Goal: Transaction & Acquisition: Book appointment/travel/reservation

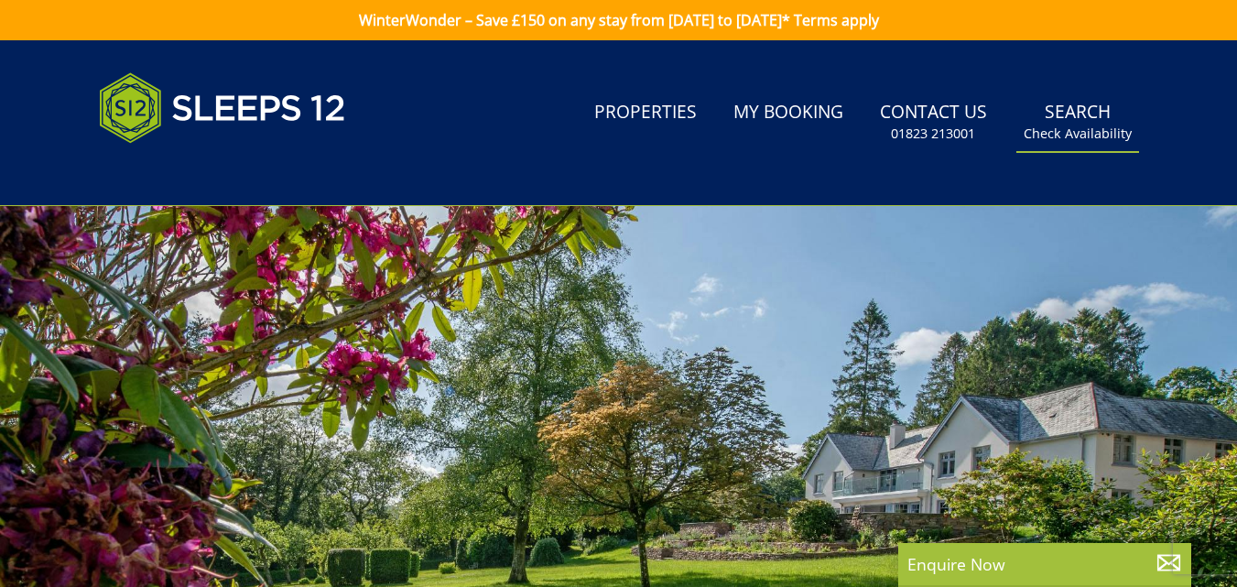
click at [1076, 119] on link "Search Check Availability" at bounding box center [1077, 122] width 123 height 60
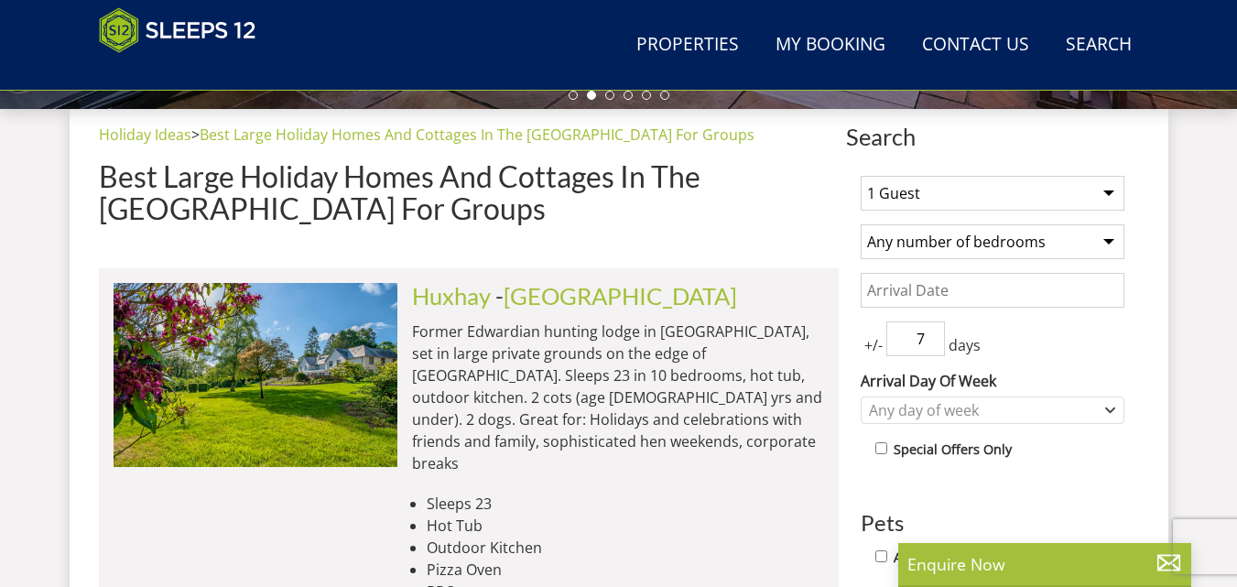
scroll to position [664, 0]
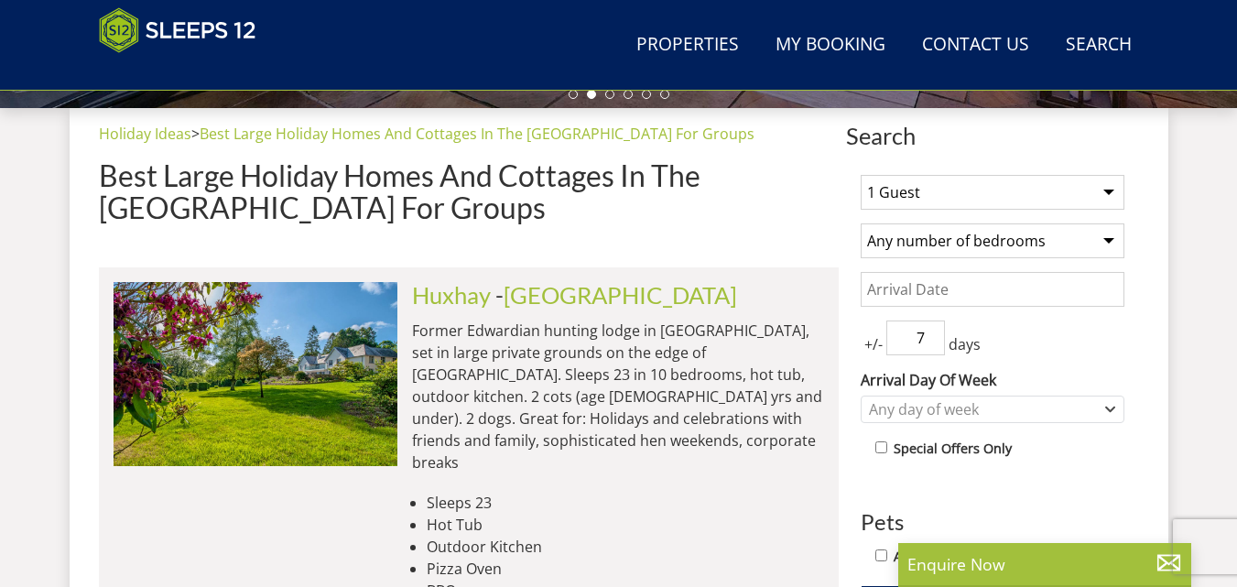
click at [1107, 191] on select "1 Guest 2 Guests 3 Guests 4 Guests 5 Guests 6 Guests 7 Guests 8 Guests 9 Guests…" at bounding box center [992, 192] width 264 height 35
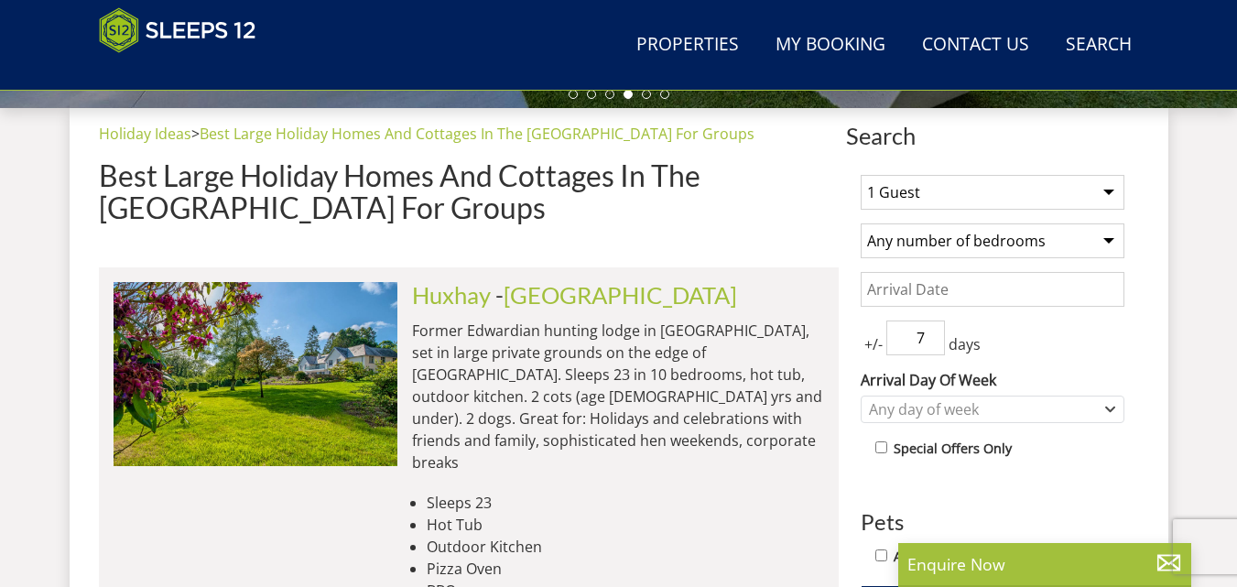
select select "15"
click at [860, 175] on select "1 Guest 2 Guests 3 Guests 4 Guests 5 Guests 6 Guests 7 Guests 8 Guests 9 Guests…" at bounding box center [992, 192] width 264 height 35
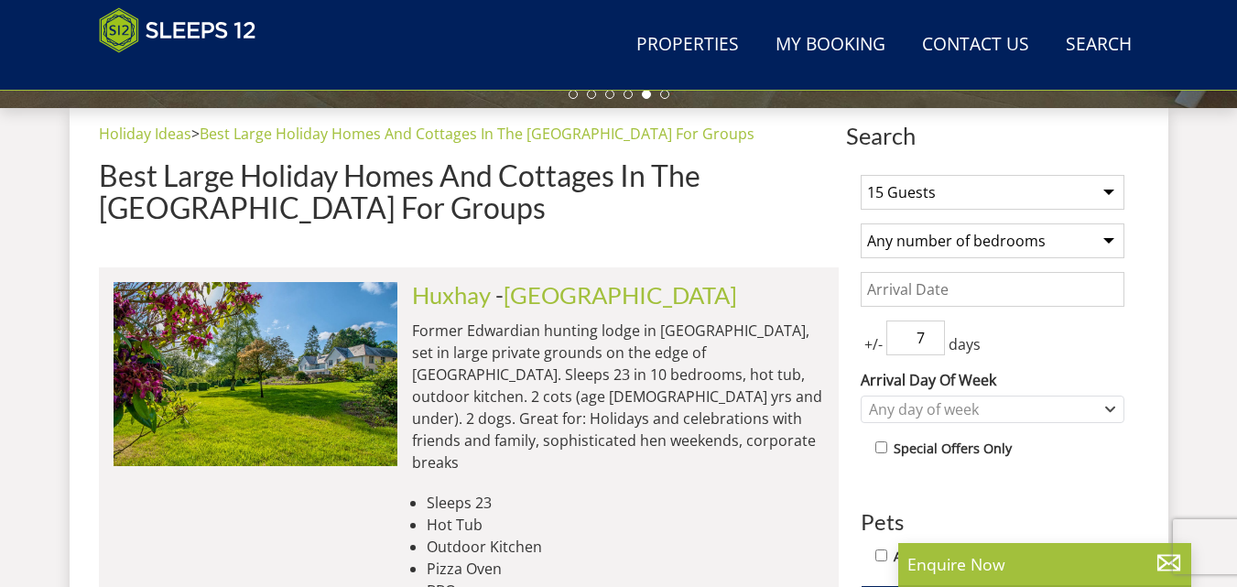
click at [1106, 242] on select "Any number of bedrooms 1 Bedroom 2 Bedrooms 3 Bedrooms 4 Bedrooms 5 Bedrooms 6 …" at bounding box center [992, 240] width 264 height 35
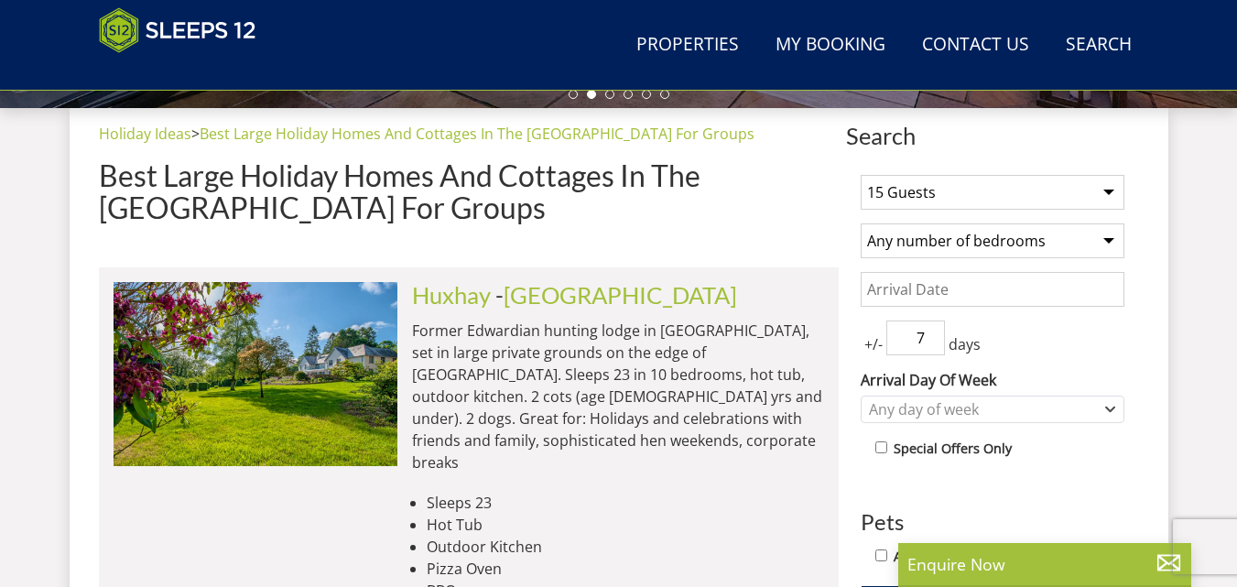
select select "6"
click at [860, 223] on select "Any number of bedrooms 1 Bedroom 2 Bedrooms 3 Bedrooms 4 Bedrooms 5 Bedrooms 6 …" at bounding box center [992, 240] width 264 height 35
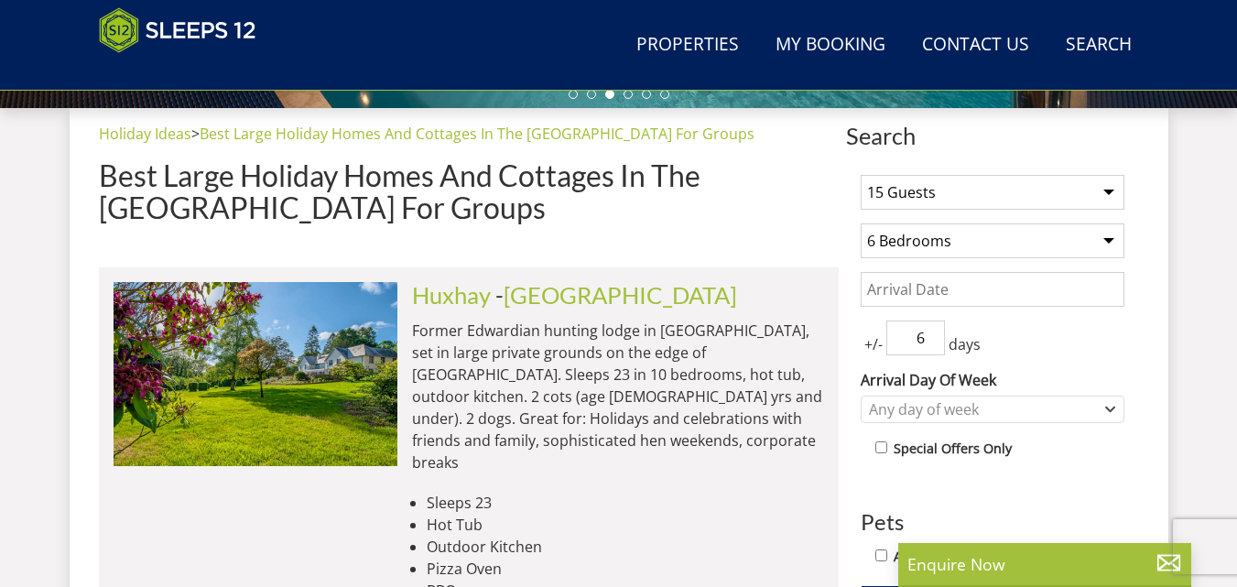
click at [934, 343] on input "6" at bounding box center [915, 337] width 59 height 35
click at [934, 343] on input "5" at bounding box center [915, 337] width 59 height 35
click at [934, 343] on input "4" at bounding box center [915, 337] width 59 height 35
click at [934, 343] on input "2" at bounding box center [915, 337] width 59 height 35
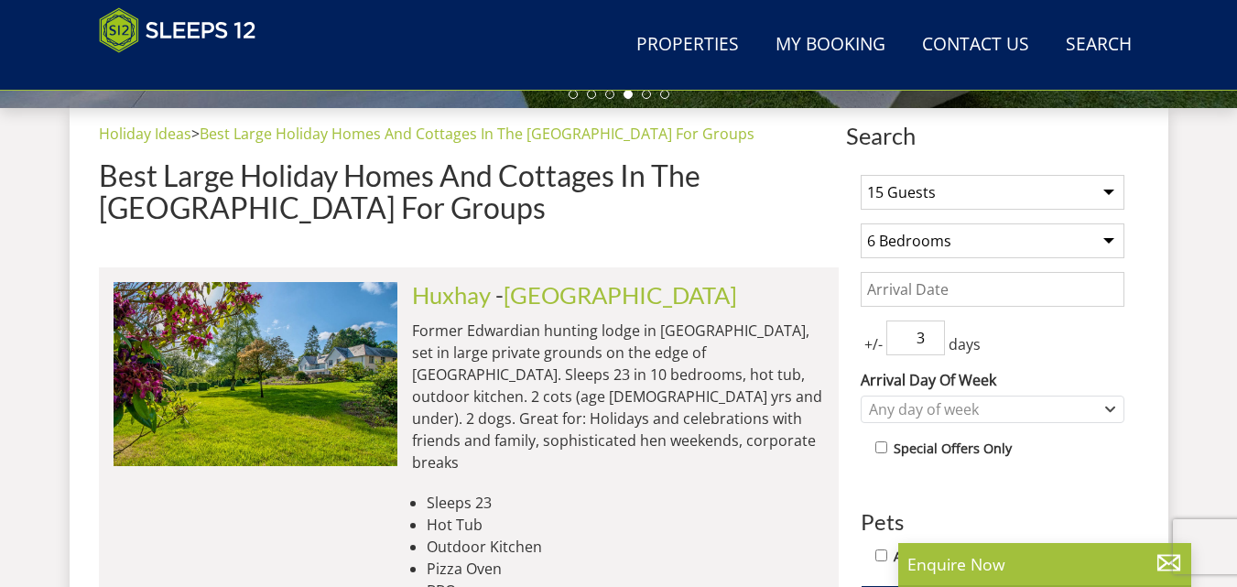
type input "3"
click at [930, 331] on input "3" at bounding box center [915, 337] width 59 height 35
click at [1109, 413] on icon "Combobox" at bounding box center [1110, 409] width 10 height 11
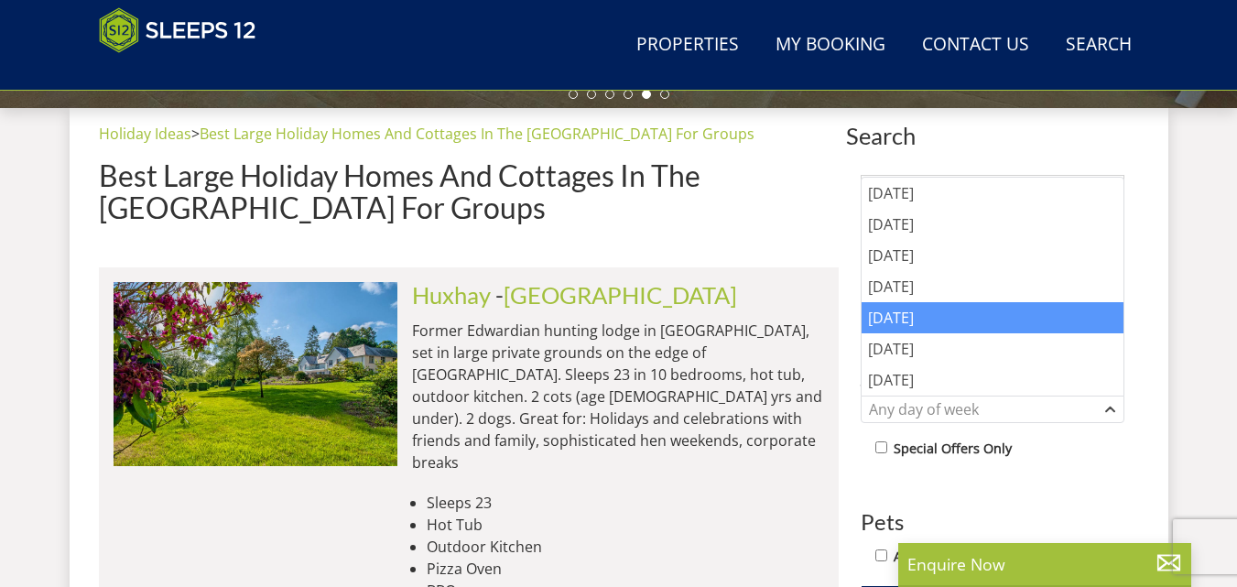
click at [907, 321] on div "[DATE]" at bounding box center [992, 317] width 262 height 31
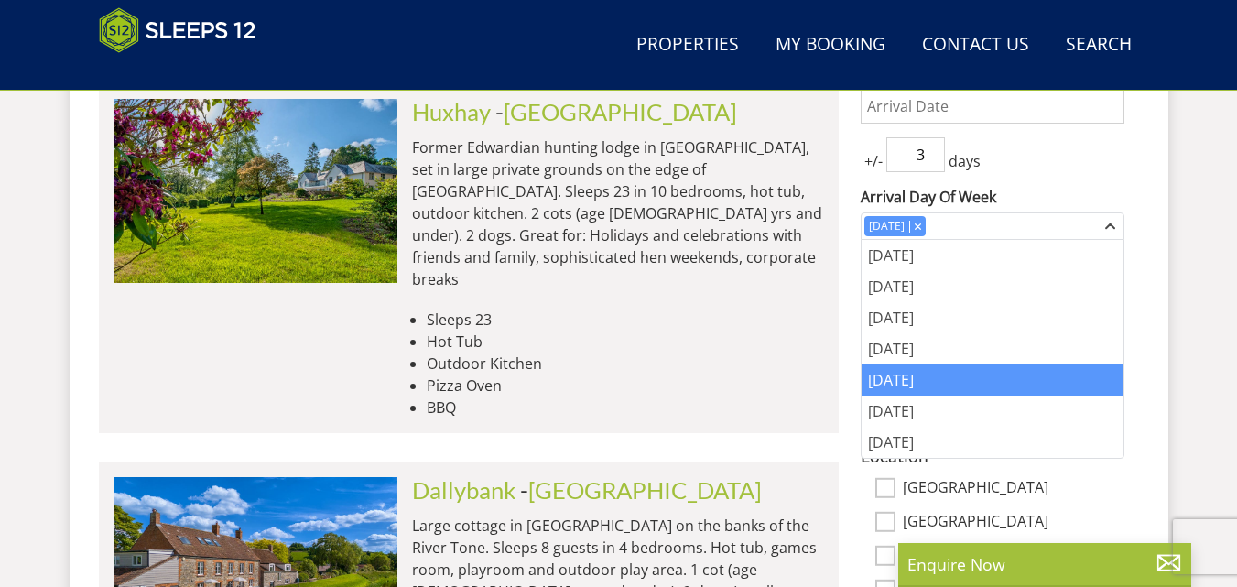
scroll to position [938, 0]
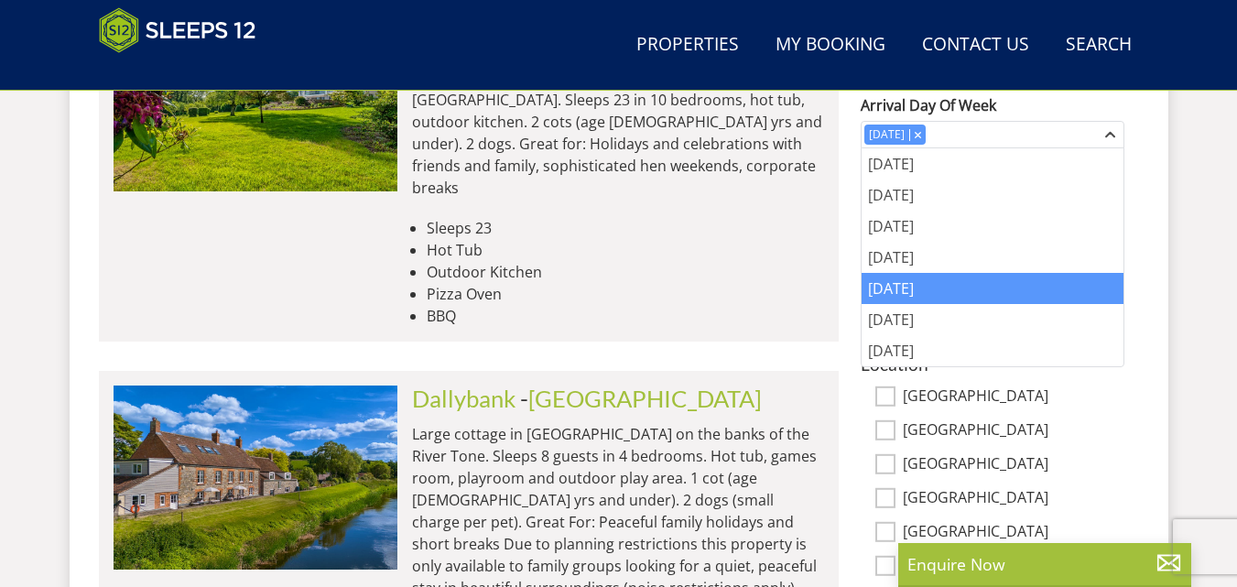
click at [879, 387] on input "[GEOGRAPHIC_DATA]" at bounding box center [885, 396] width 20 height 20
checkbox input "true"
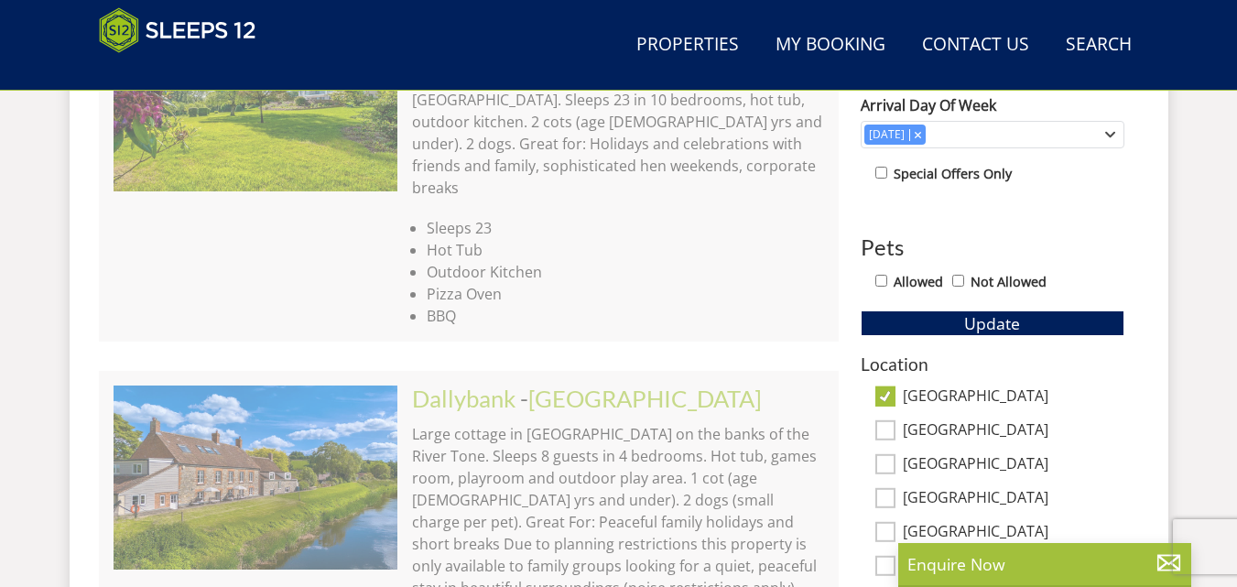
click at [888, 458] on input "[GEOGRAPHIC_DATA]" at bounding box center [885, 464] width 20 height 20
checkbox input "true"
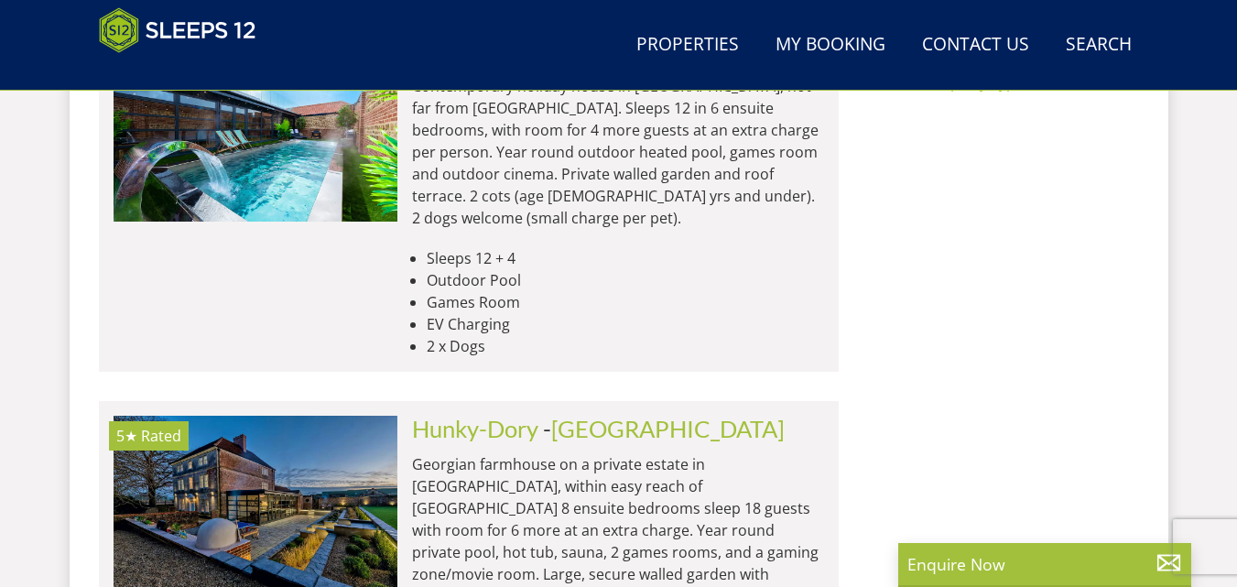
scroll to position [1762, 0]
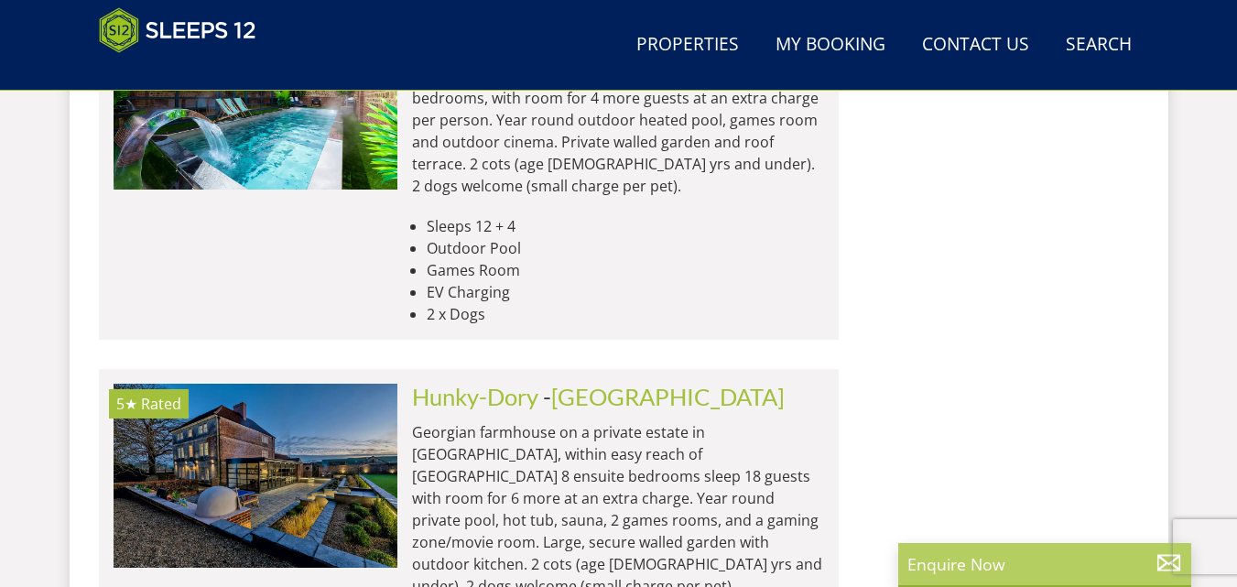
click at [1032, 558] on p "Enquire Now" at bounding box center [1044, 564] width 275 height 24
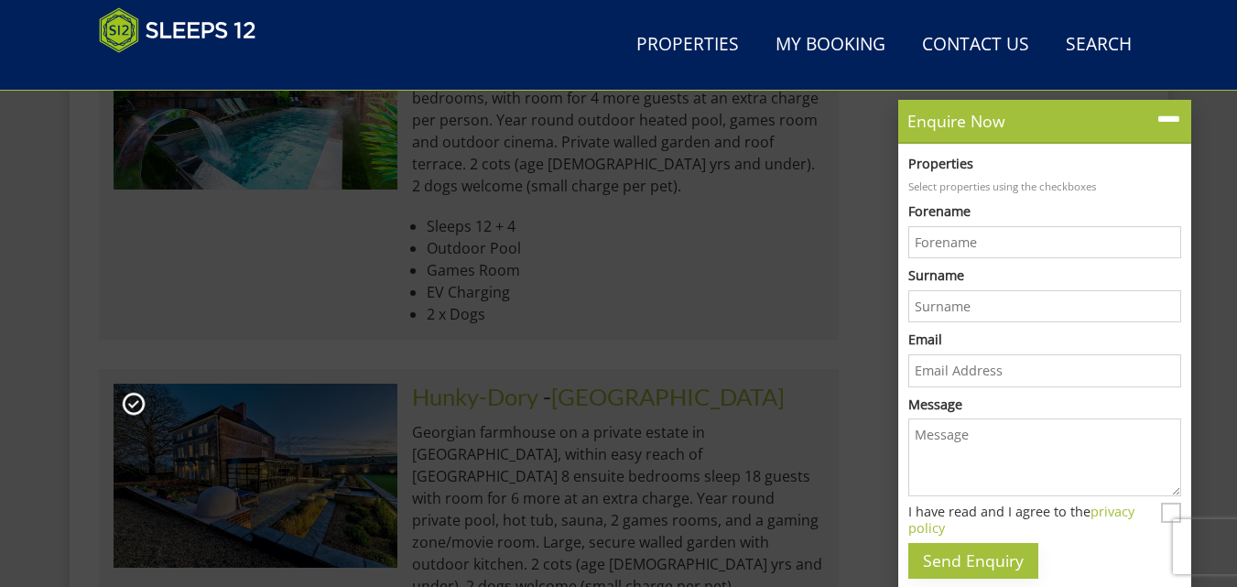
scroll to position [0, 0]
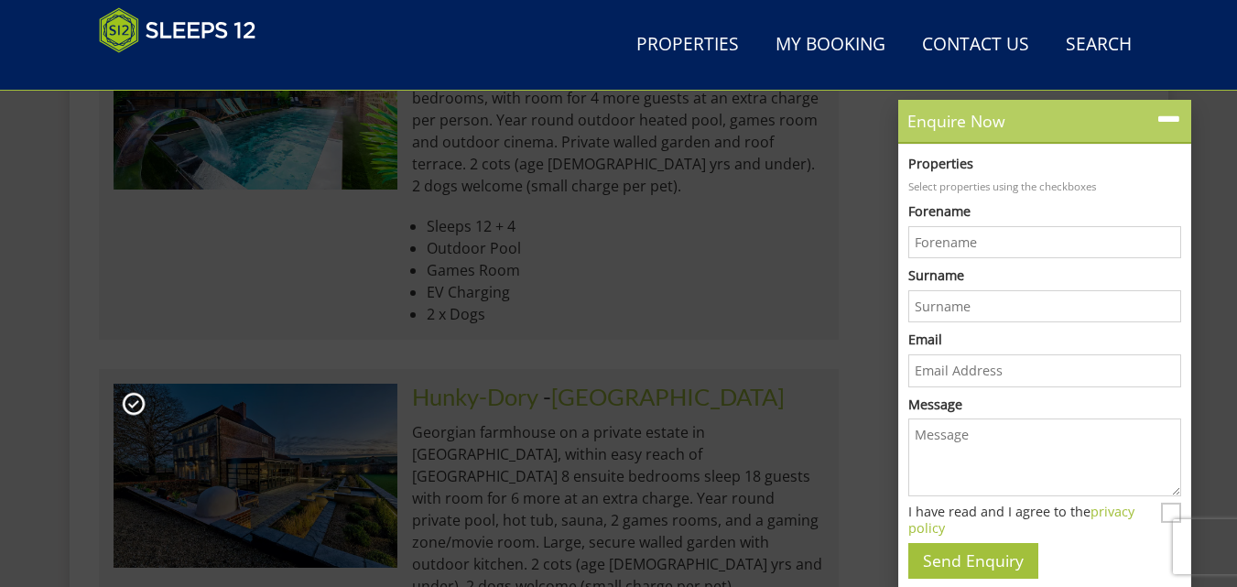
click at [1169, 115] on icon at bounding box center [1168, 119] width 27 height 27
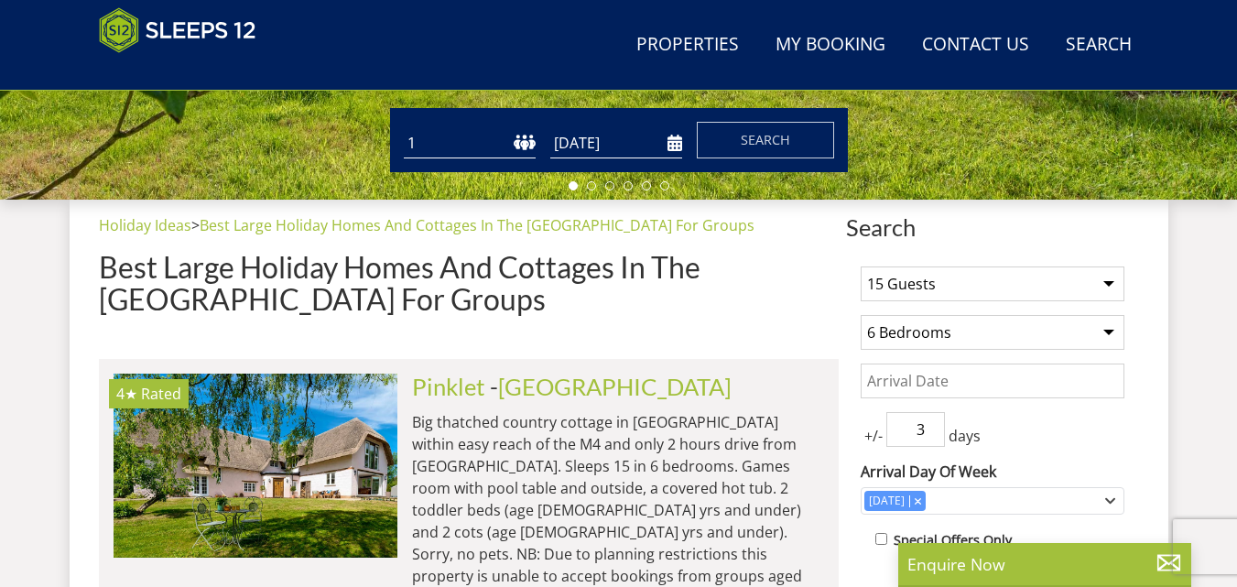
scroll to position [481, 0]
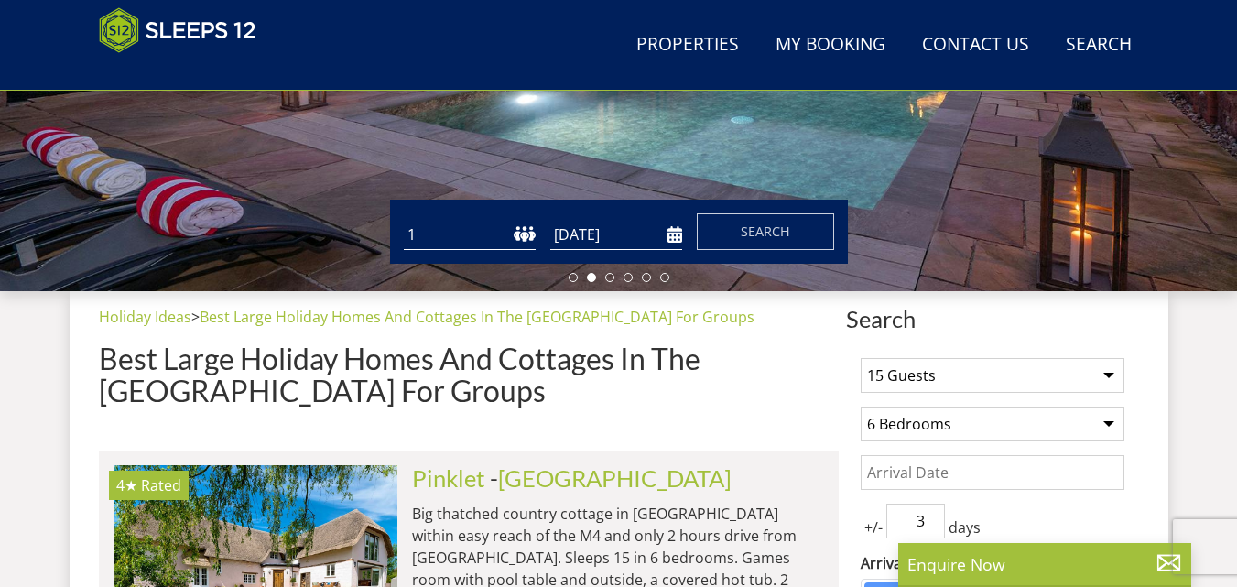
click at [525, 238] on select "1 2 3 4 5 6 7 8 9 10 11 12 13 14 15 16 17 18 19 20 21 22 23 24 25 26 27 28 29 3…" at bounding box center [470, 235] width 132 height 30
select select "15"
click at [404, 220] on select "1 2 3 4 5 6 7 8 9 10 11 12 13 14 15 16 17 18 19 20 21 22 23 24 25 26 27 28 29 3…" at bounding box center [470, 235] width 132 height 30
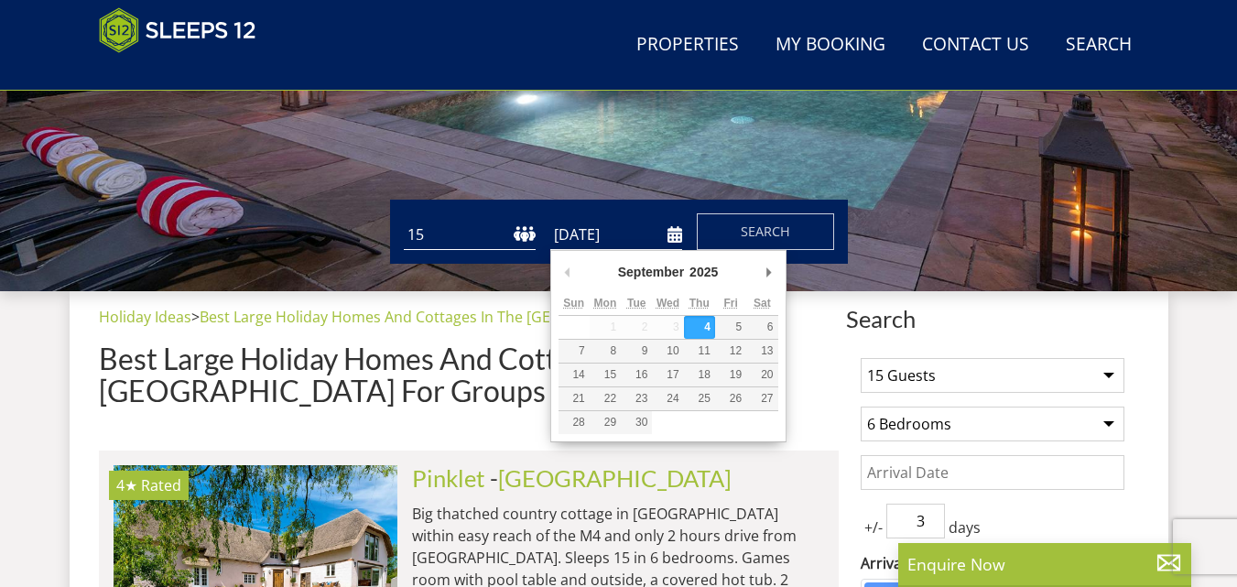
click at [675, 240] on input "[DATE]" at bounding box center [616, 235] width 132 height 30
type input "31/10/2025"
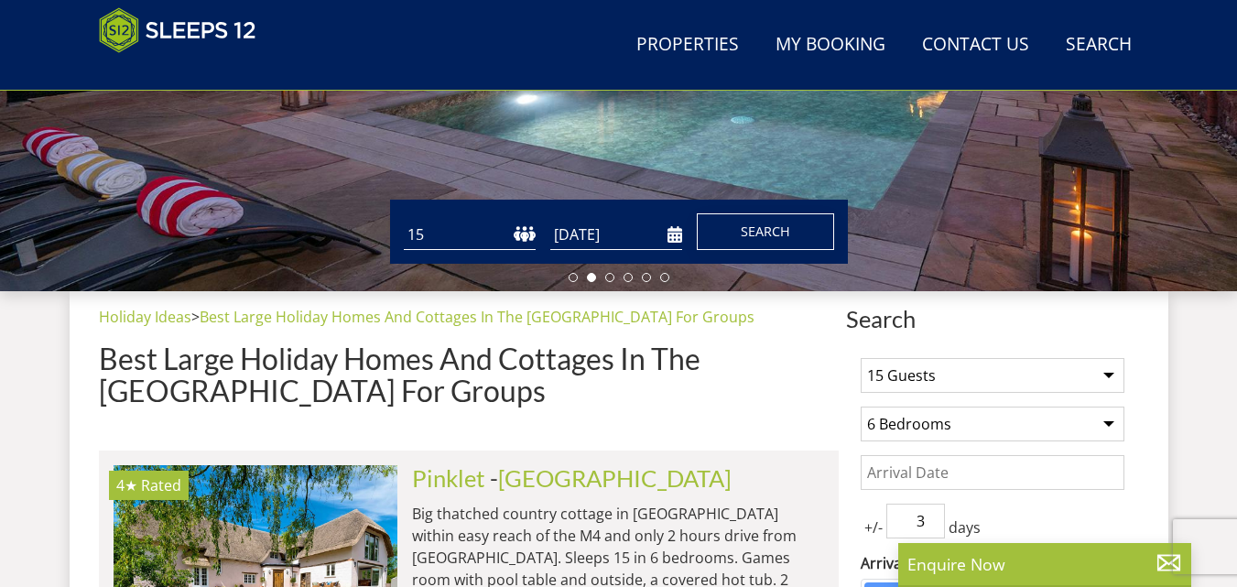
click at [759, 228] on span "Search" at bounding box center [765, 230] width 49 height 17
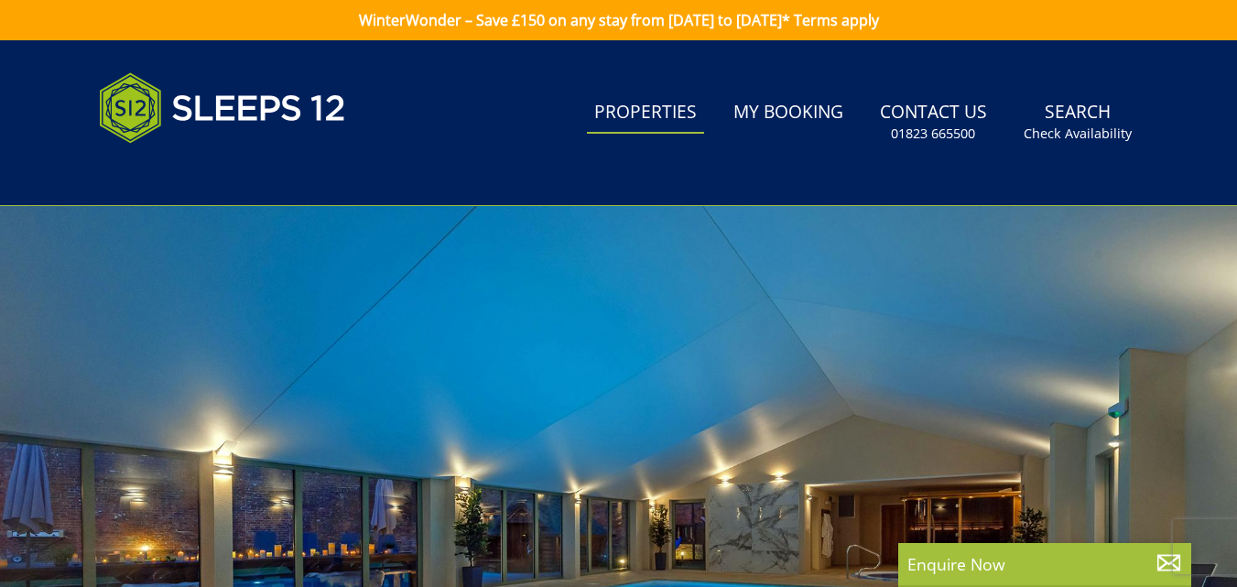
click at [636, 114] on link "Properties" at bounding box center [645, 112] width 117 height 41
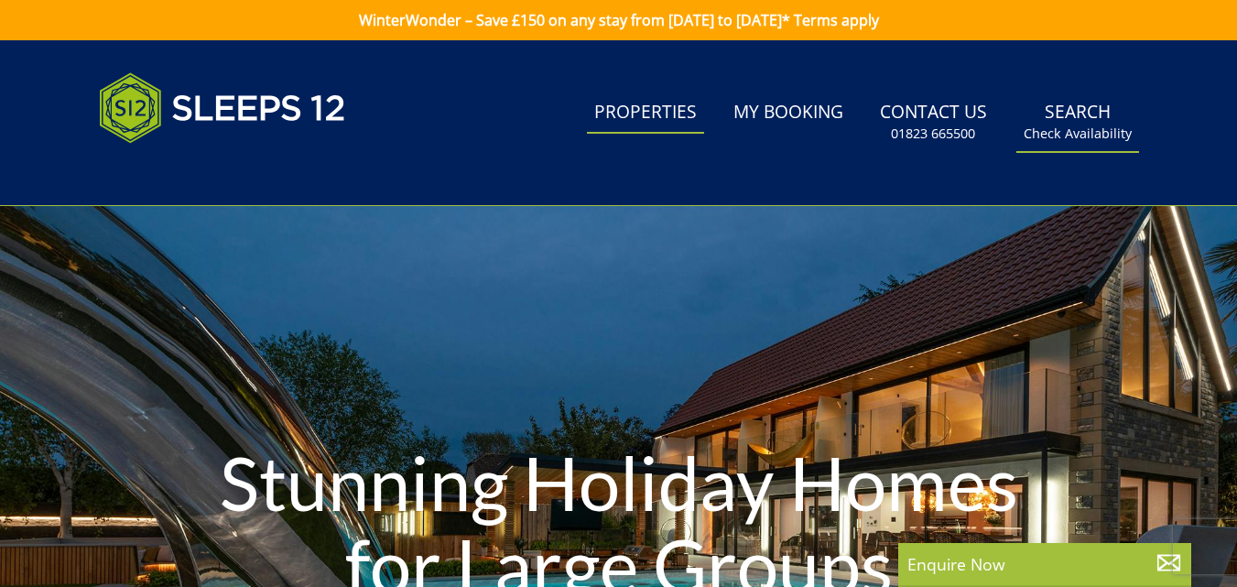
click at [1098, 109] on link "Search Check Availability" at bounding box center [1077, 122] width 123 height 60
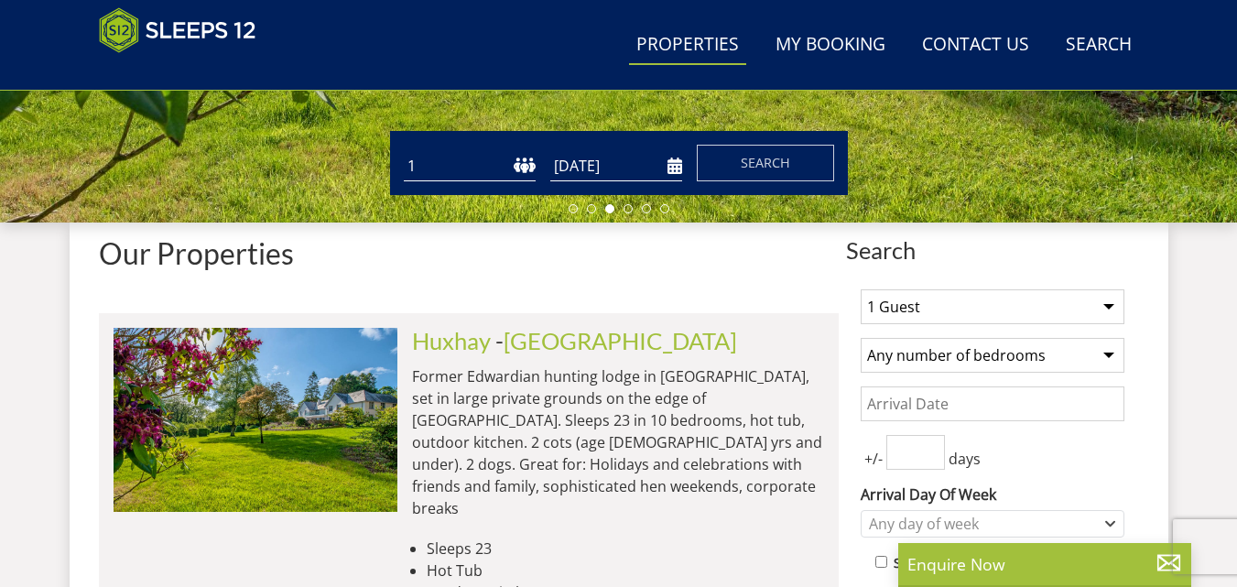
scroll to position [458, 0]
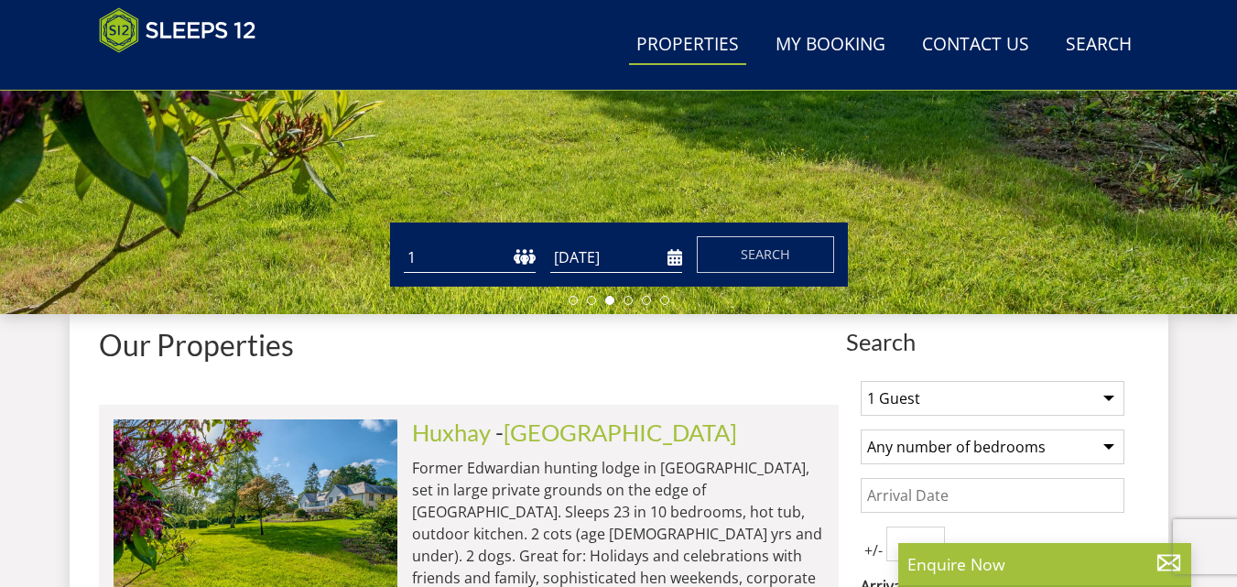
click at [514, 261] on select "1 2 3 4 5 6 7 8 9 10 11 12 13 14 15 16 17 18 19 20 21 22 23 24 25 26 27 28 29 3…" at bounding box center [470, 258] width 132 height 30
select select "15"
click at [404, 243] on select "1 2 3 4 5 6 7 8 9 10 11 12 13 14 15 16 17 18 19 20 21 22 23 24 25 26 27 28 29 3…" at bounding box center [470, 258] width 132 height 30
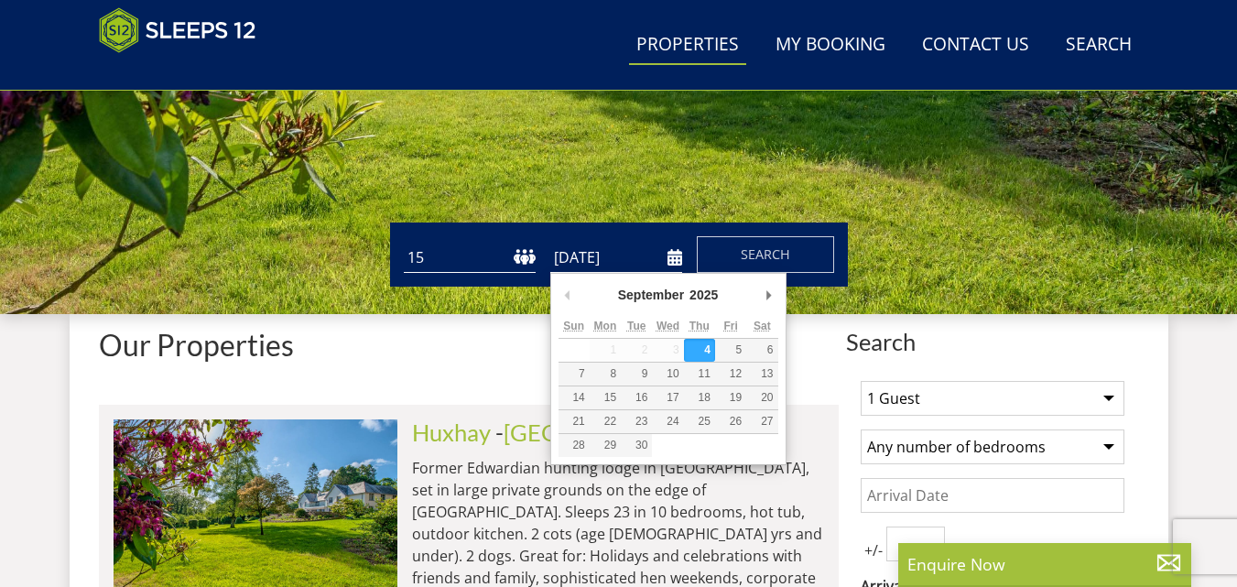
click at [656, 254] on input "[DATE]" at bounding box center [616, 258] width 132 height 30
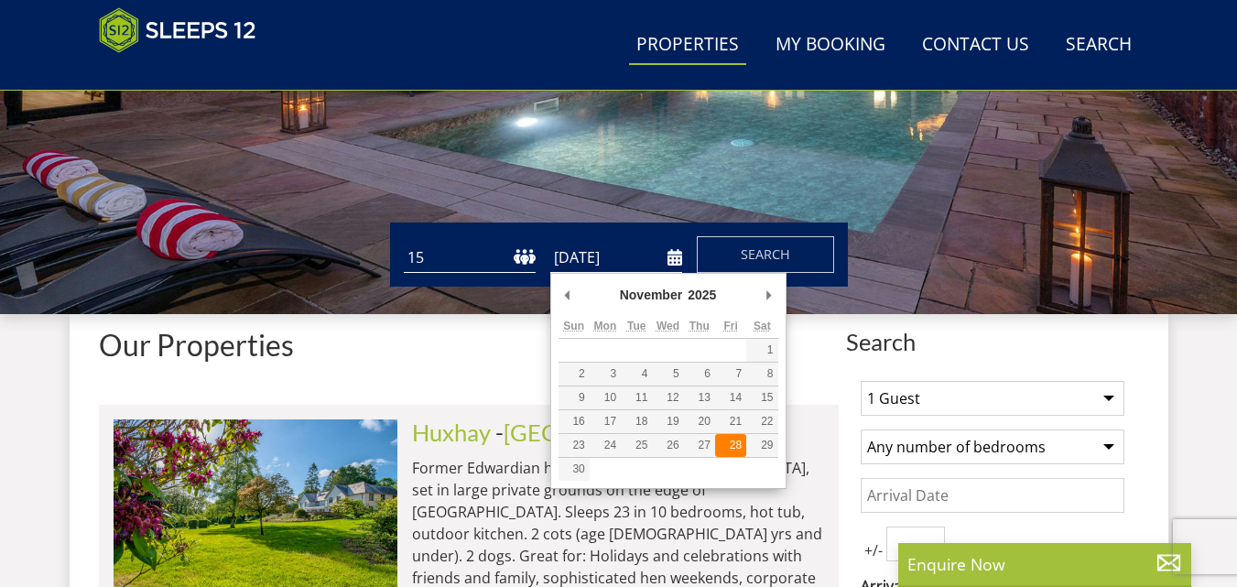
type input "28/11/2025"
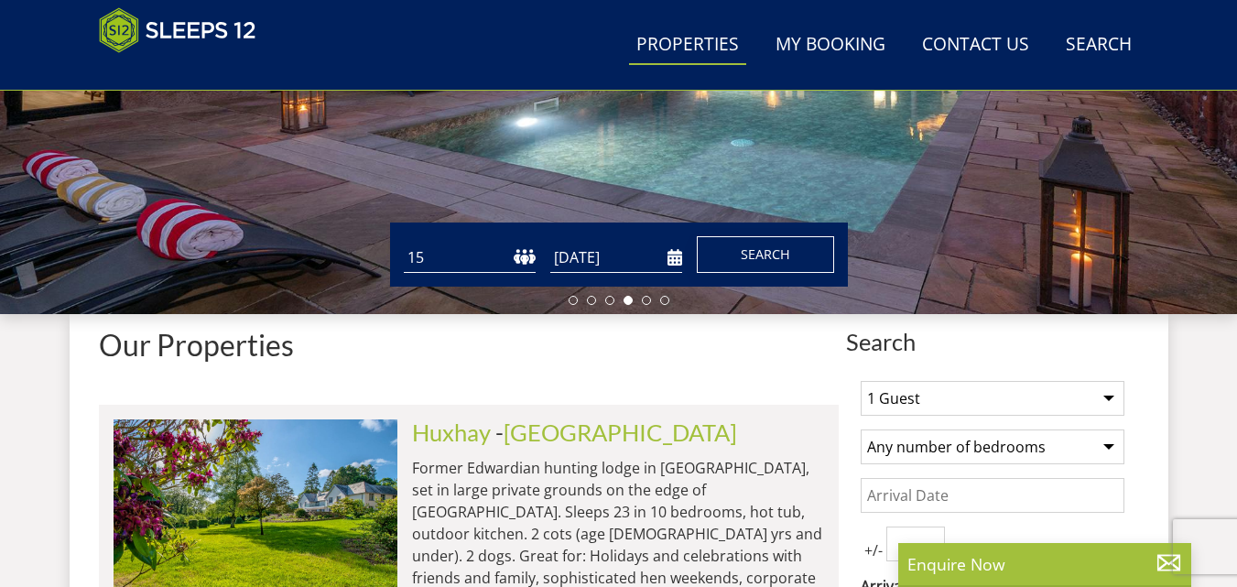
click at [755, 254] on span "Search" at bounding box center [765, 253] width 49 height 17
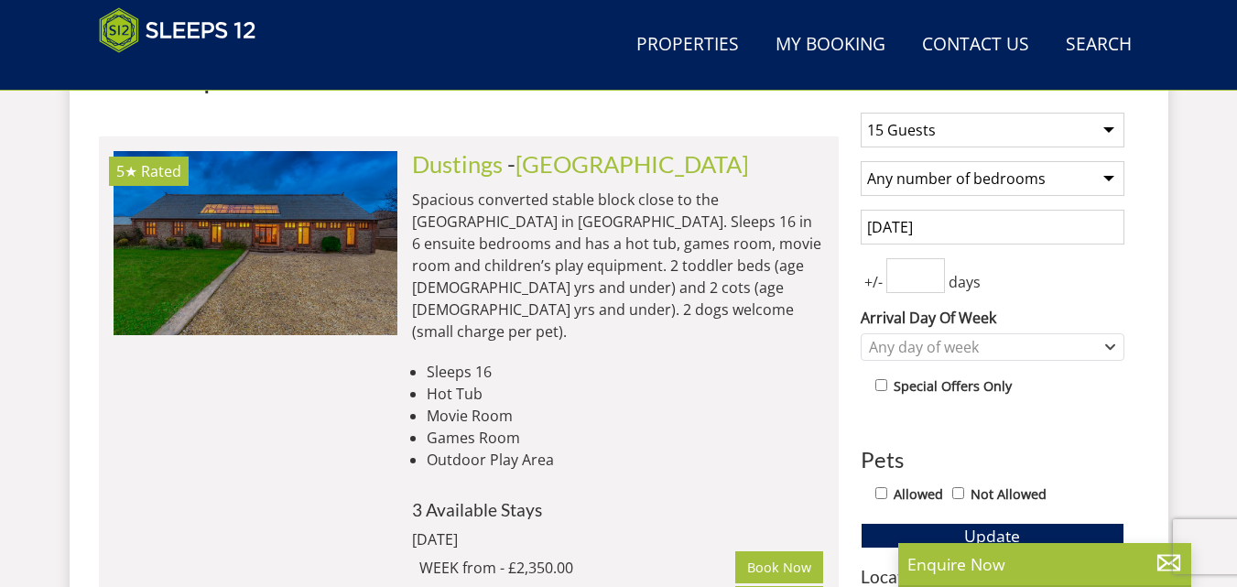
scroll to position [732, 0]
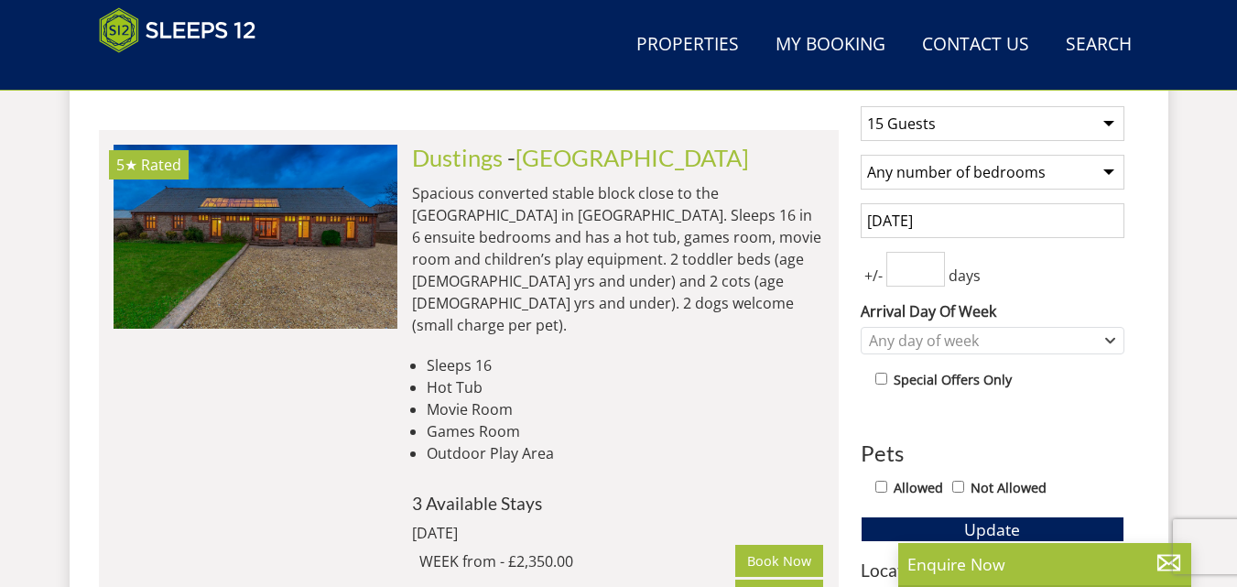
click at [1105, 124] on select "1 Guest 2 Guests 3 Guests 4 Guests 5 Guests 6 Guests 7 Guests 8 Guests 9 Guests…" at bounding box center [992, 123] width 264 height 35
select select "12"
click at [860, 106] on select "1 Guest 2 Guests 3 Guests 4 Guests 5 Guests 6 Guests 7 Guests 8 Guests 9 Guests…" at bounding box center [992, 123] width 264 height 35
click at [1108, 173] on select "Any number of bedrooms 1 Bedroom 2 Bedrooms 3 Bedrooms 4 Bedrooms 5 Bedrooms 6 …" at bounding box center [992, 172] width 264 height 35
select select "5"
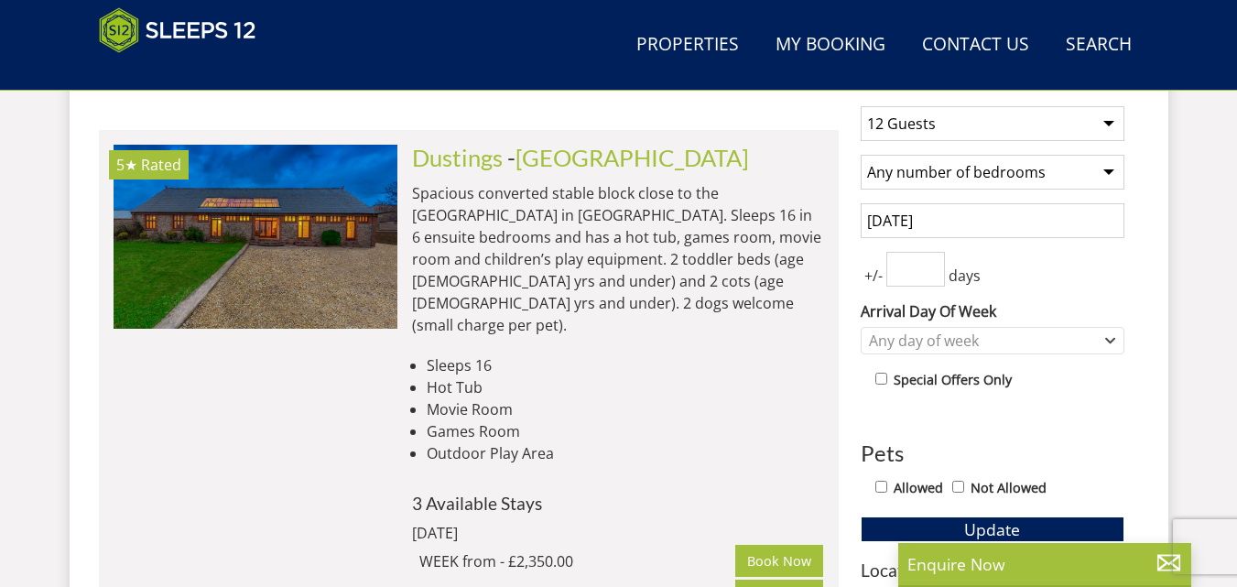
click at [860, 155] on select "Any number of bedrooms 1 Bedroom 2 Bedrooms 3 Bedrooms 4 Bedrooms 5 Bedrooms 6 …" at bounding box center [992, 172] width 264 height 35
click at [925, 264] on input "1" at bounding box center [915, 269] width 59 height 35
click at [932, 264] on input "2" at bounding box center [915, 269] width 59 height 35
type input "3"
click at [932, 264] on input "3" at bounding box center [915, 269] width 59 height 35
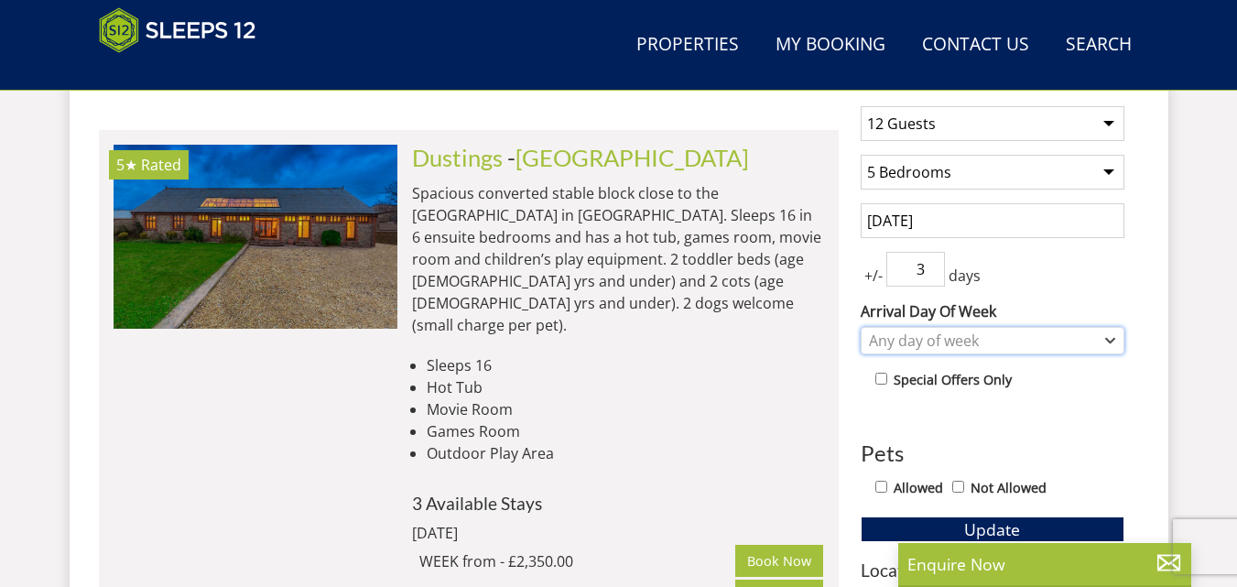
click at [1113, 342] on icon "Combobox" at bounding box center [1110, 340] width 10 height 11
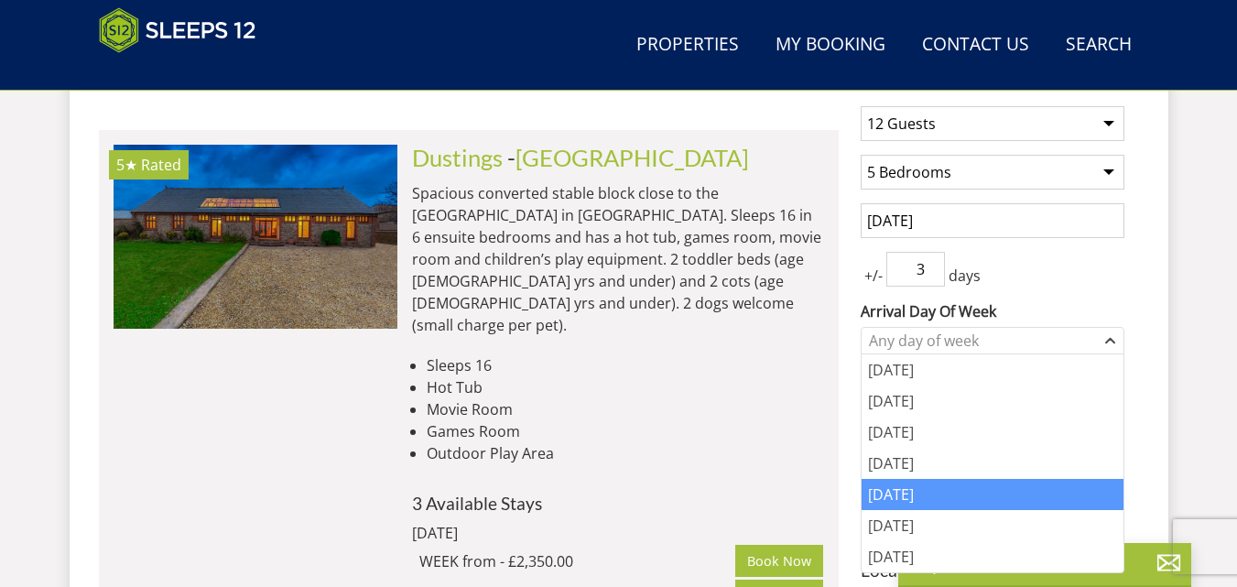
click at [1031, 489] on div "[DATE]" at bounding box center [992, 494] width 262 height 31
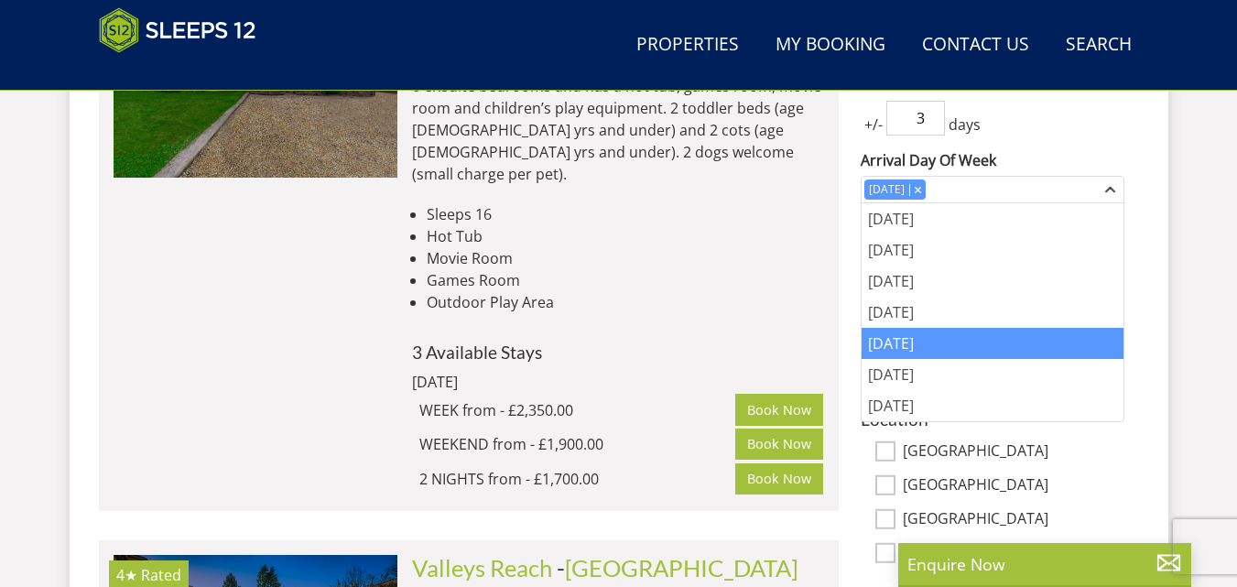
scroll to position [915, 0]
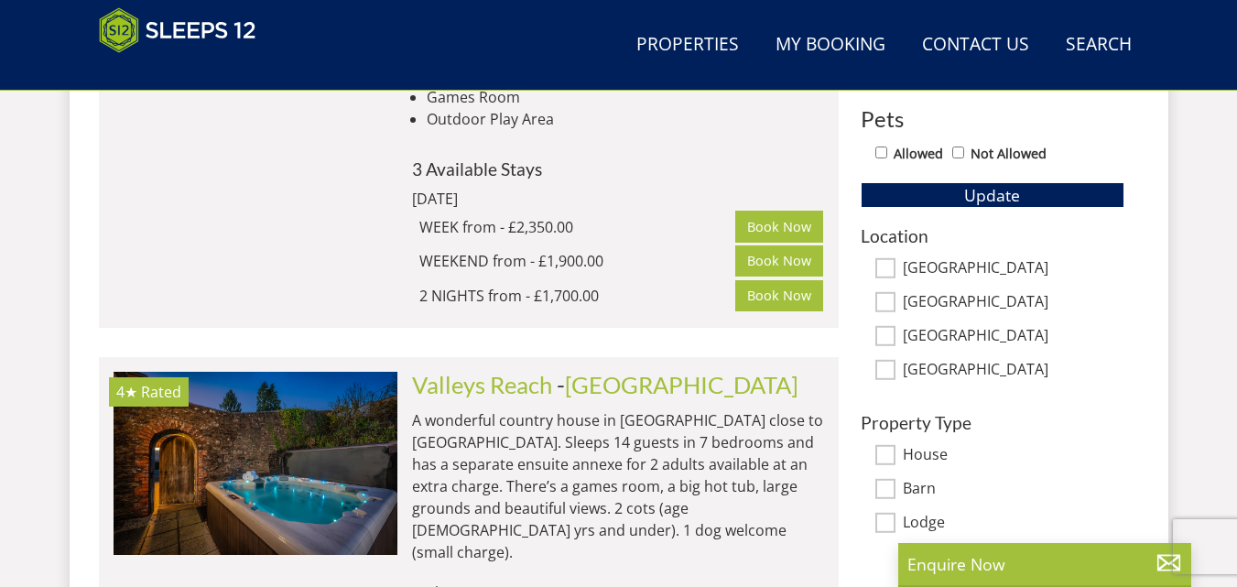
scroll to position [1098, 0]
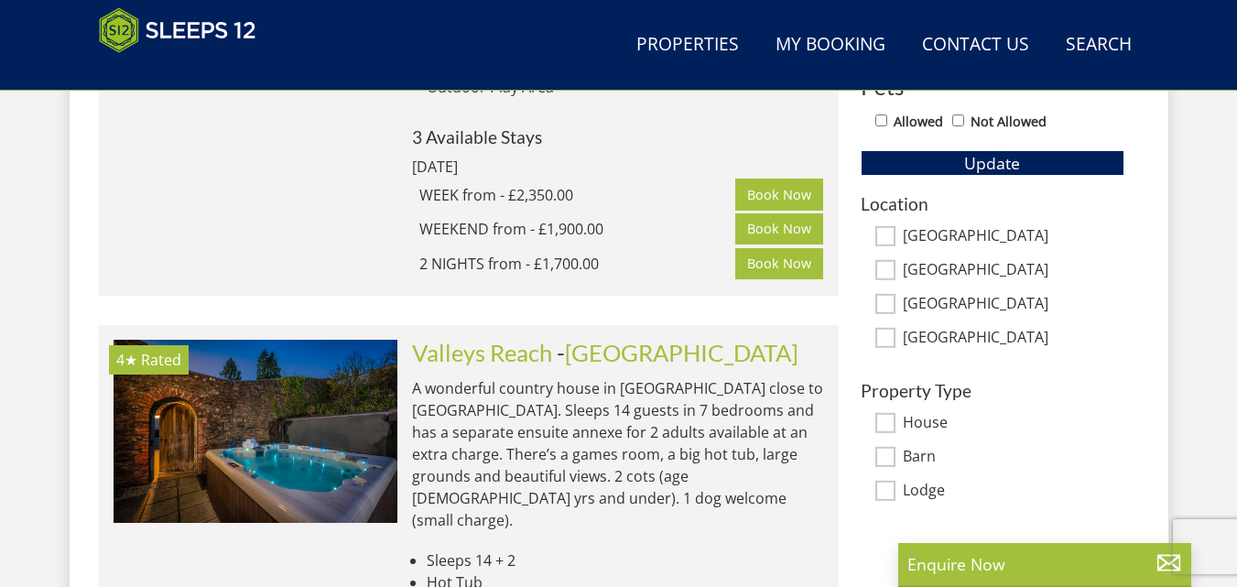
click at [886, 239] on input "[GEOGRAPHIC_DATA]" at bounding box center [885, 236] width 20 height 20
checkbox input "true"
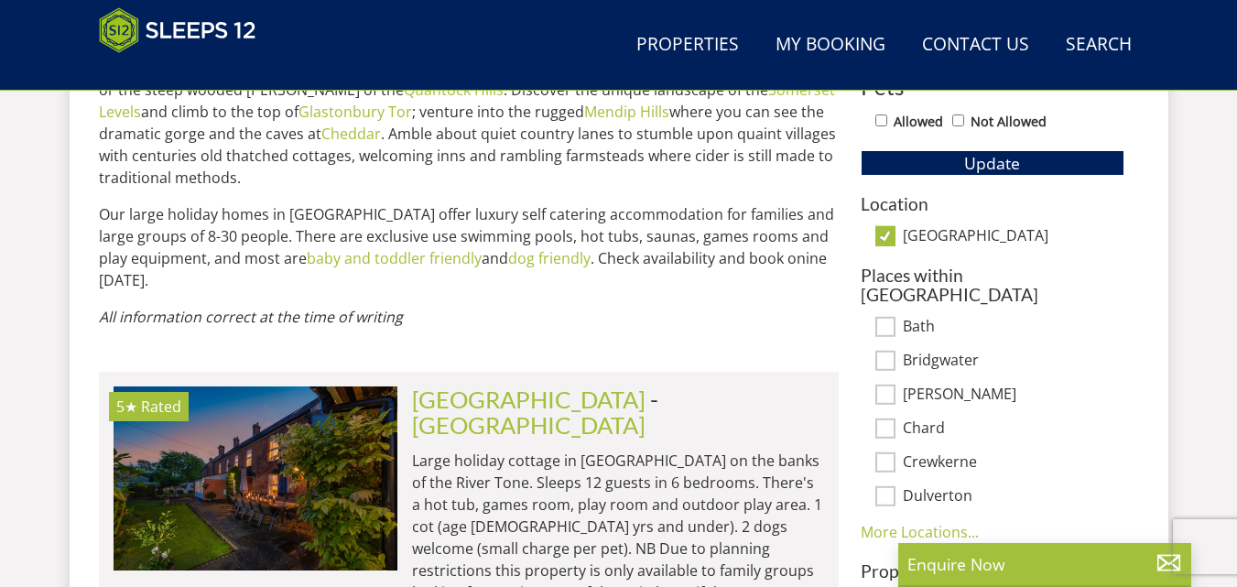
click at [885, 266] on h3 "Places within Somerset" at bounding box center [992, 284] width 264 height 38
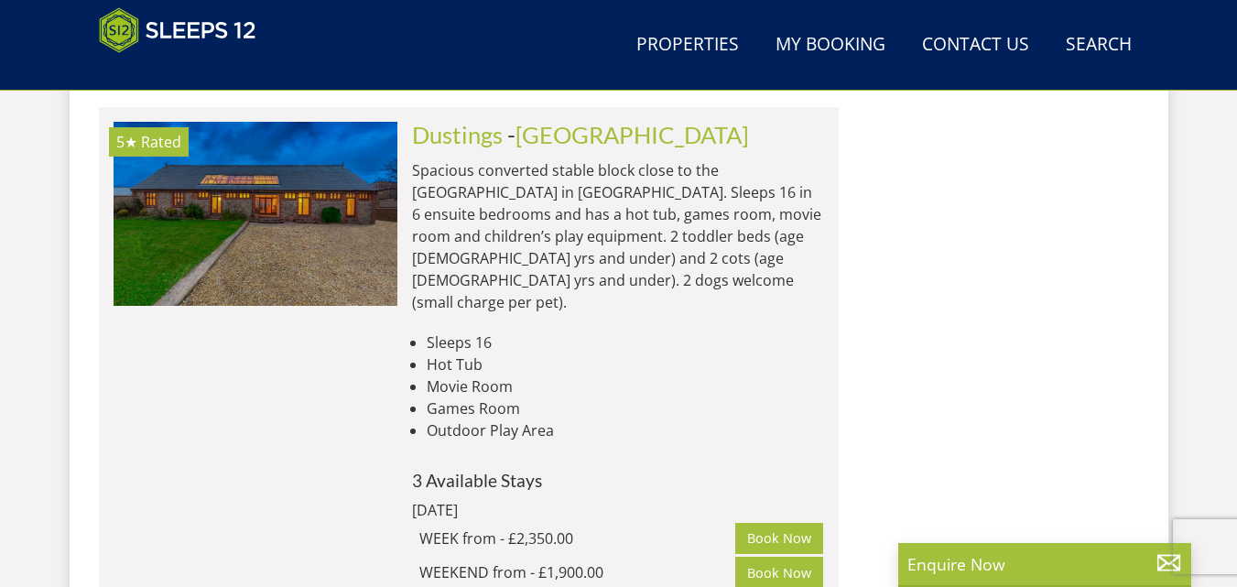
scroll to position [2992, 0]
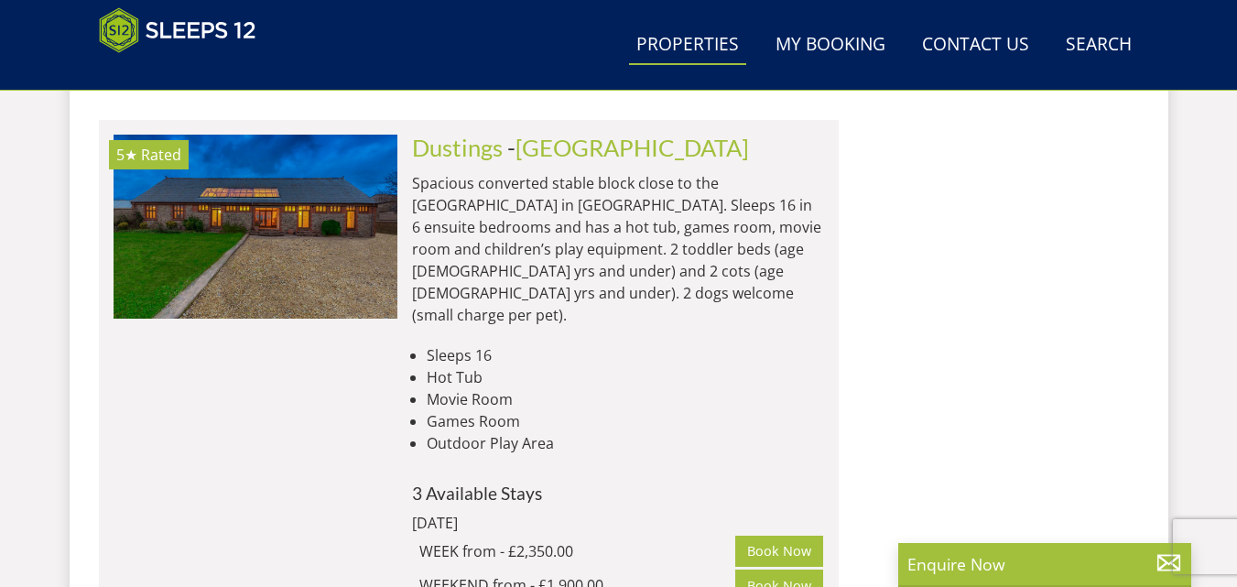
click at [698, 40] on link "Properties" at bounding box center [687, 45] width 117 height 41
select select "15"
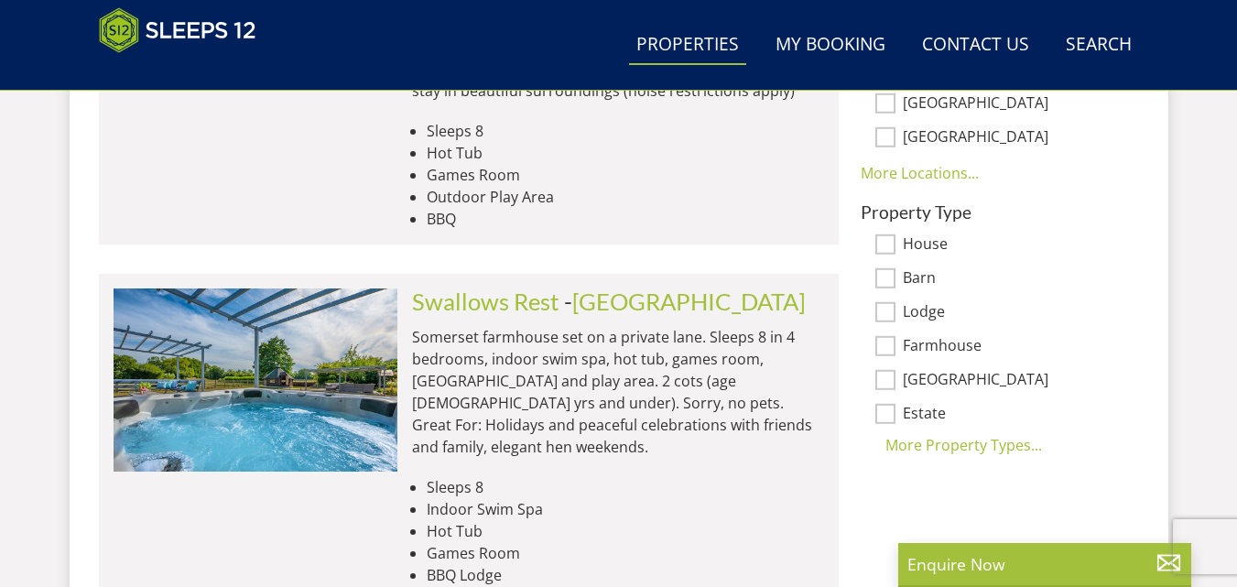
scroll to position [1390, 0]
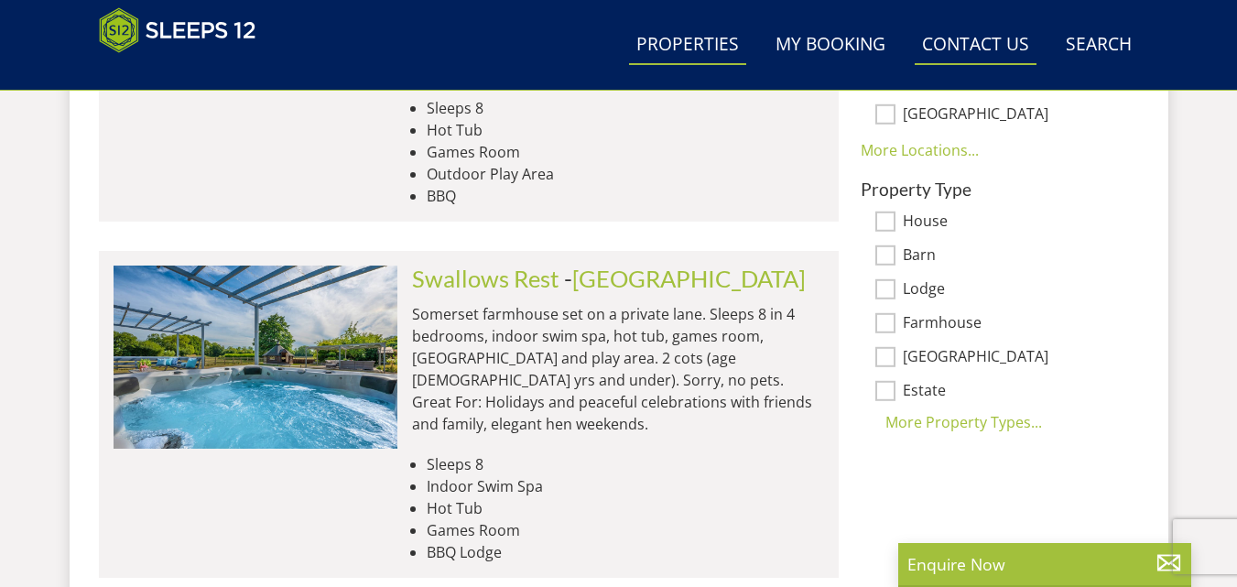
click at [985, 37] on link "Contact Us 01823 665500" at bounding box center [975, 45] width 122 height 41
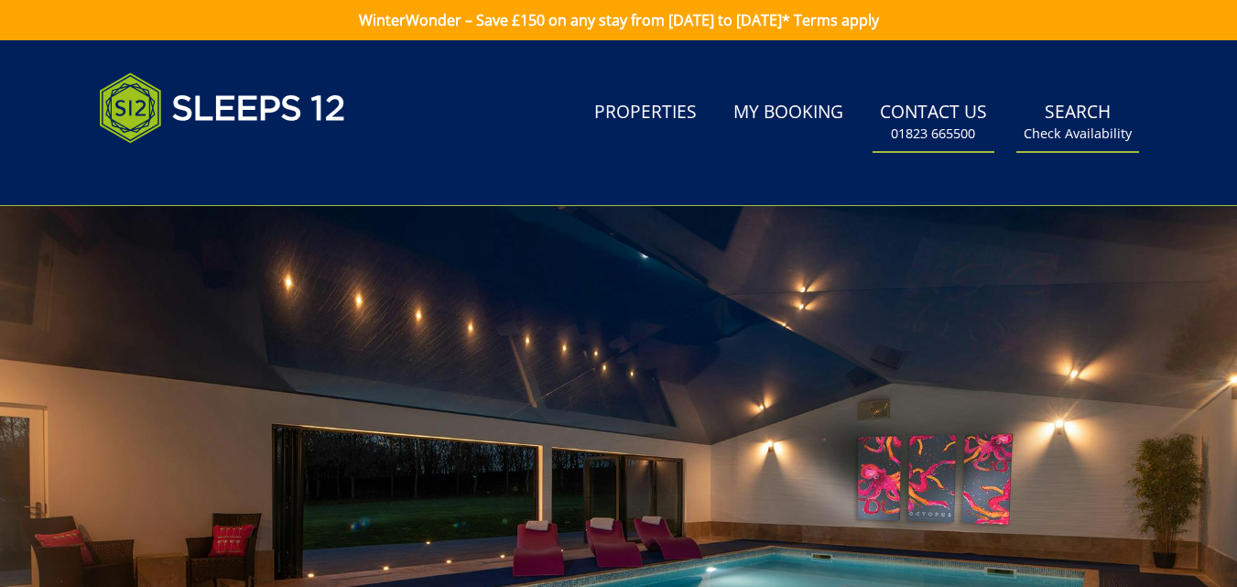
click at [1083, 128] on small "Check Availability" at bounding box center [1077, 133] width 108 height 18
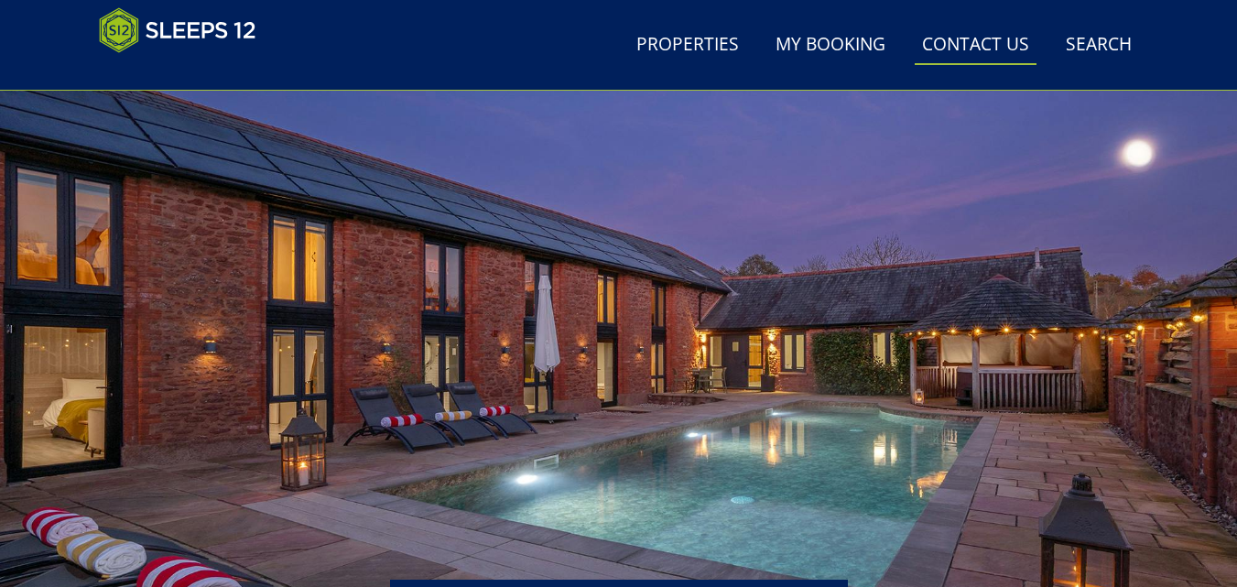
scroll to position [69, 0]
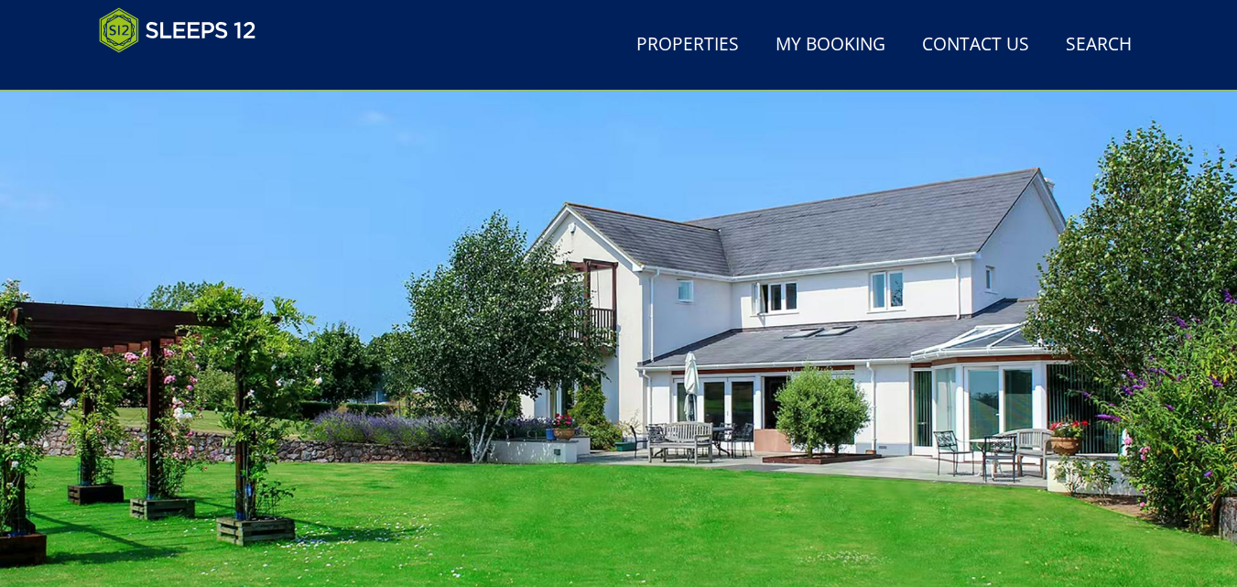
scroll to position [37, 0]
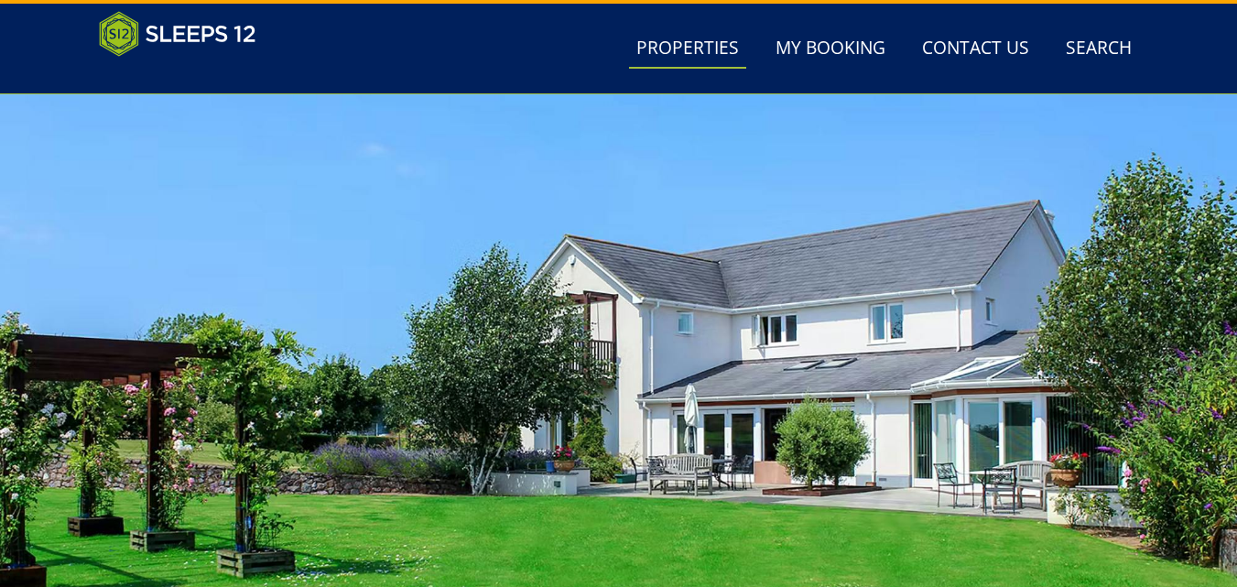
click at [684, 46] on link "Properties" at bounding box center [687, 48] width 117 height 41
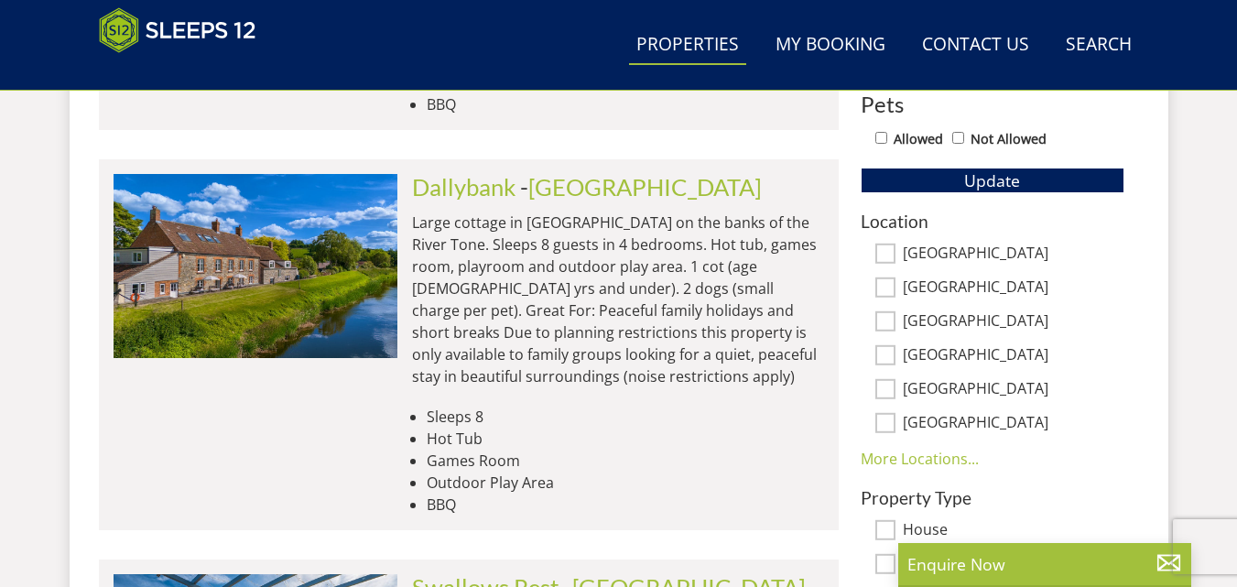
scroll to position [1023, 0]
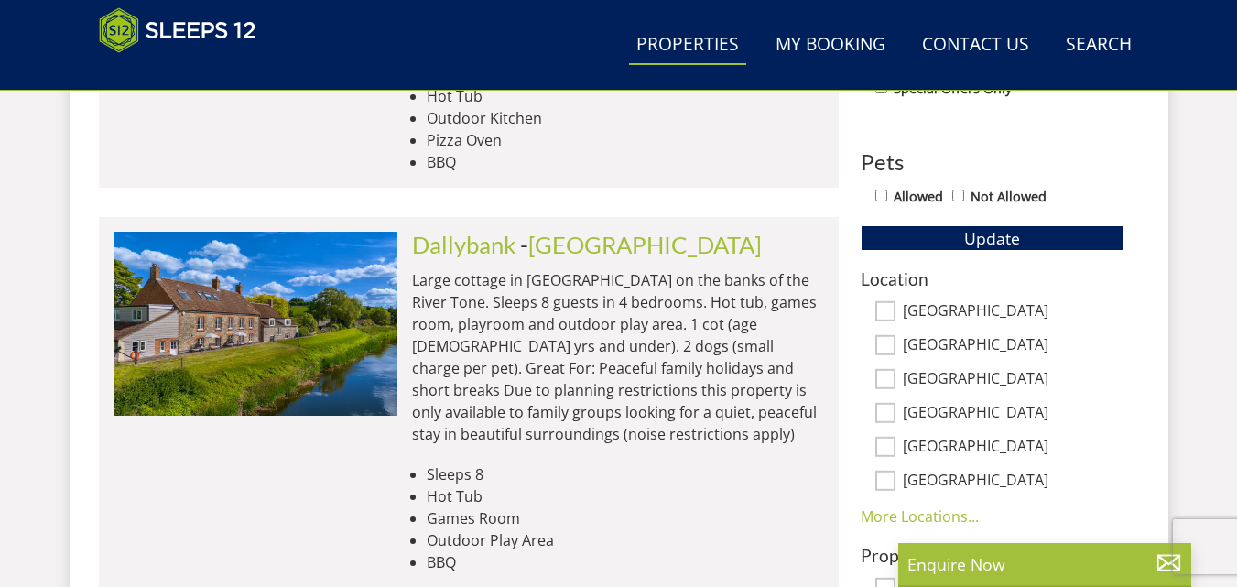
click at [880, 347] on input "[GEOGRAPHIC_DATA]" at bounding box center [885, 345] width 20 height 20
checkbox input "true"
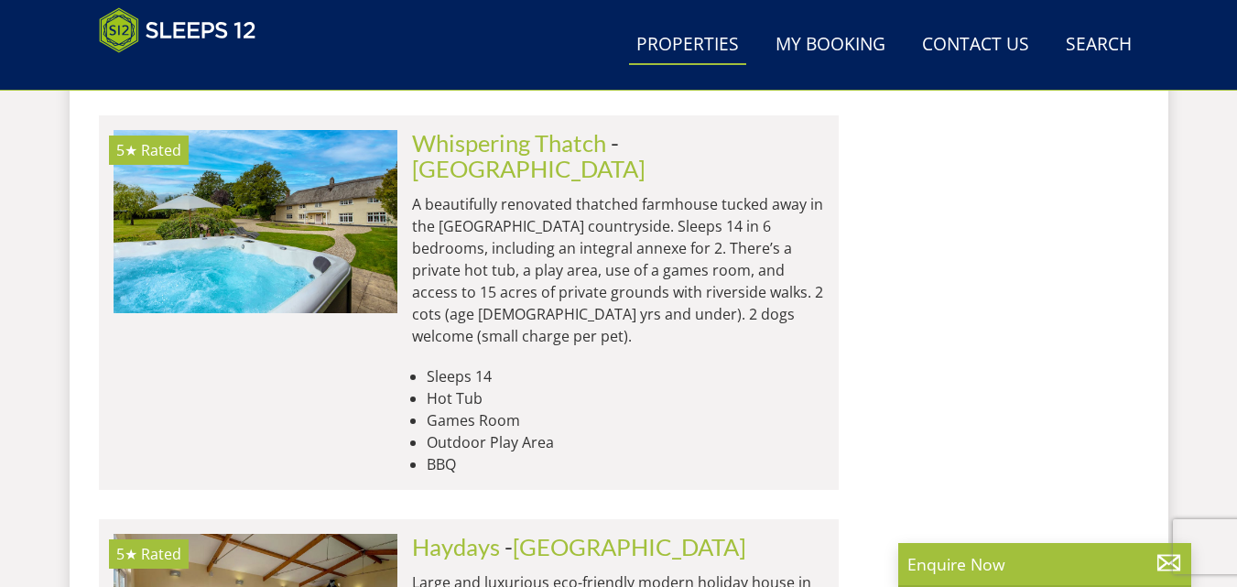
scroll to position [3861, 0]
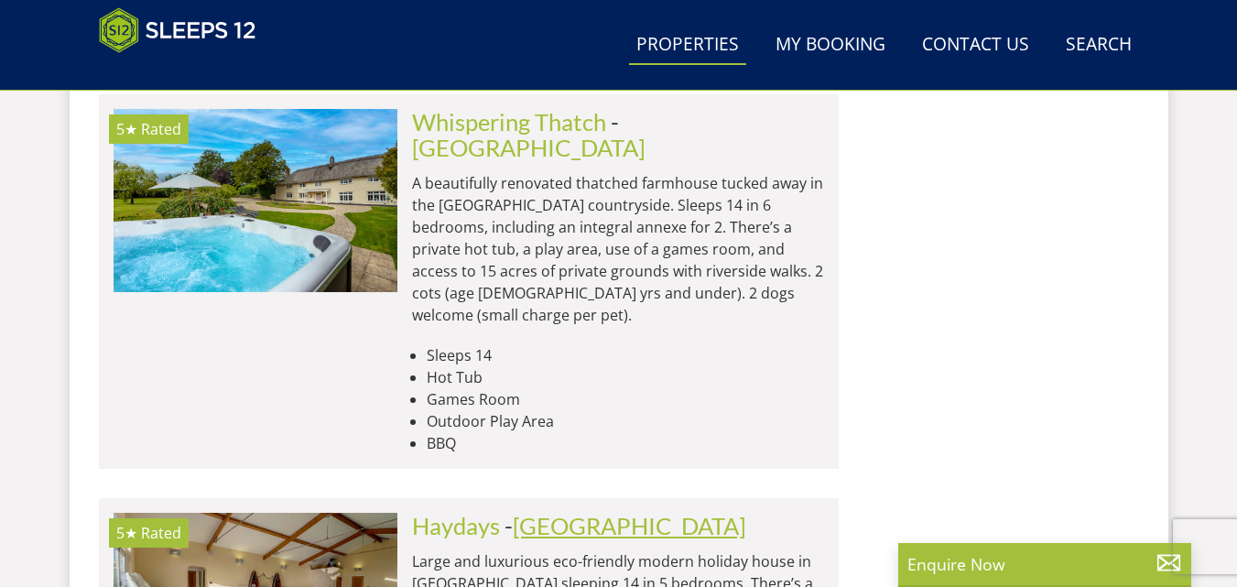
click at [557, 512] on link "[GEOGRAPHIC_DATA]" at bounding box center [629, 525] width 233 height 27
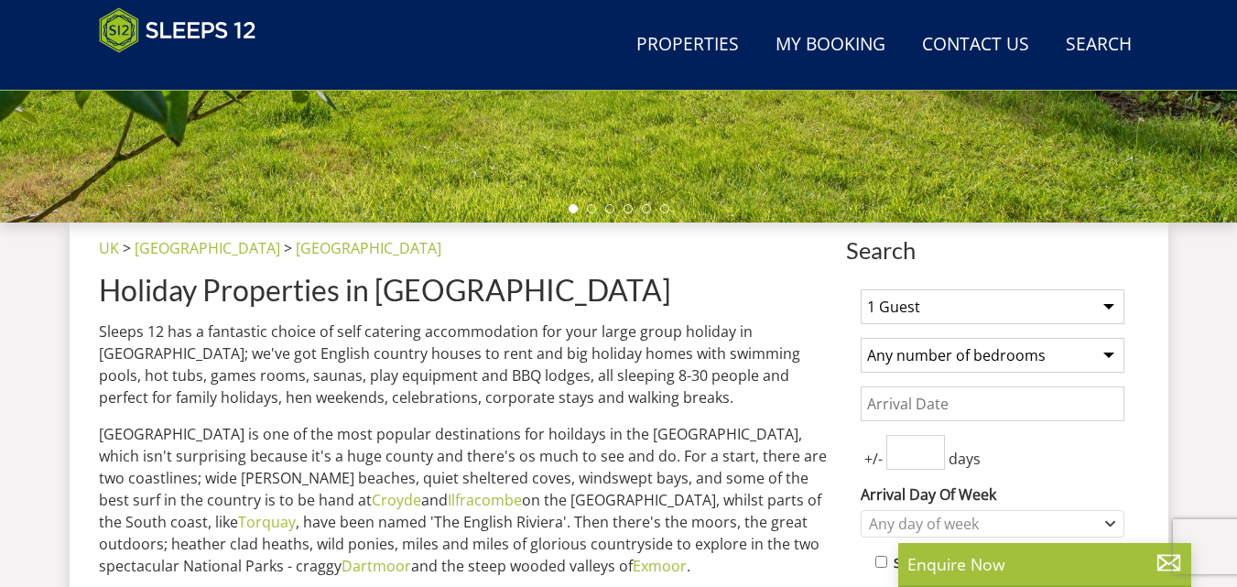
scroll to position [458, 0]
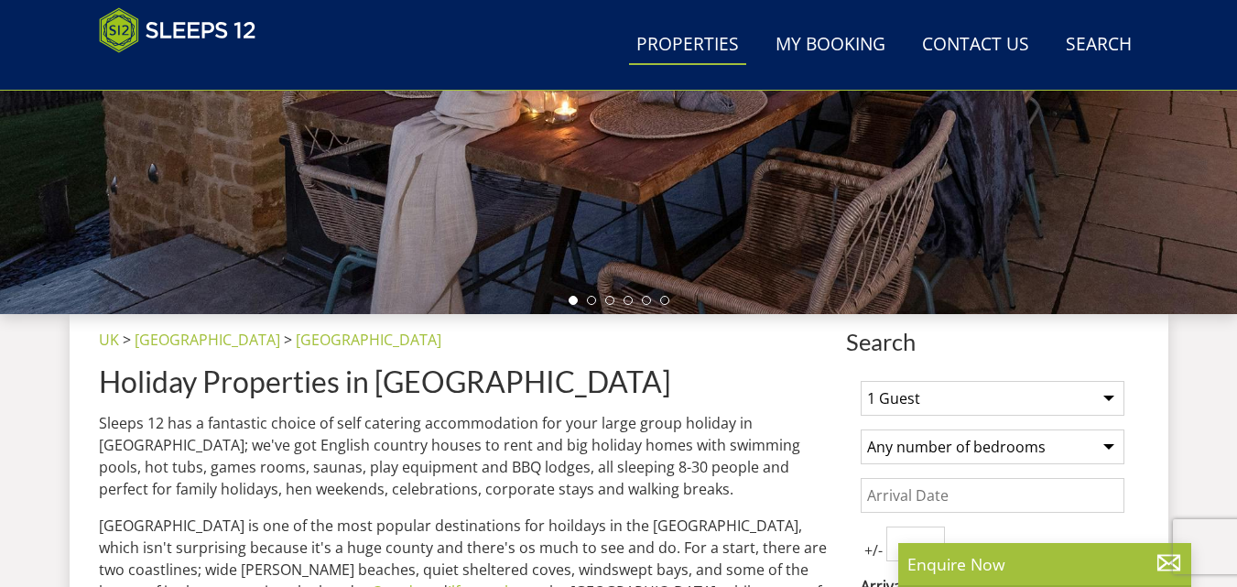
scroll to position [3861, 0]
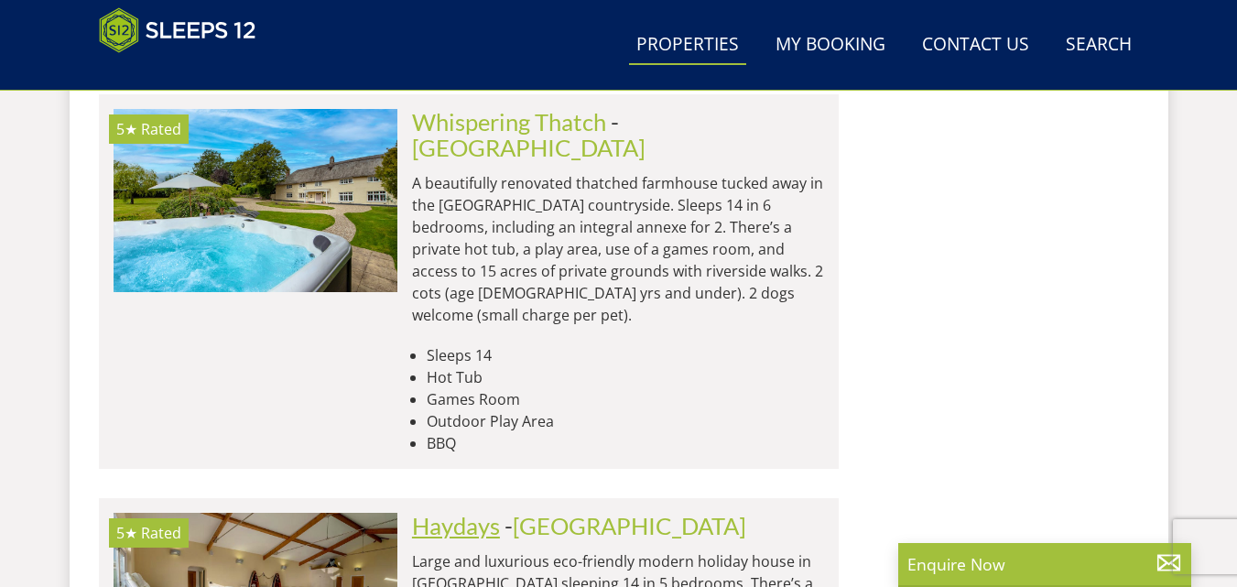
click at [436, 512] on link "Haydays" at bounding box center [456, 525] width 88 height 27
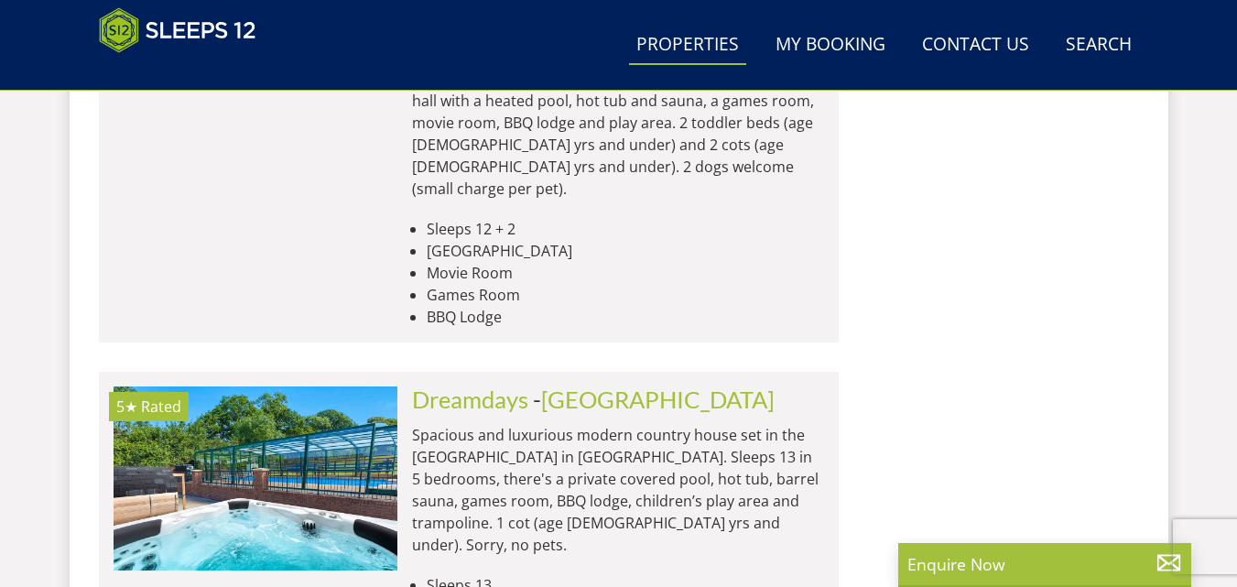
scroll to position [3220, 0]
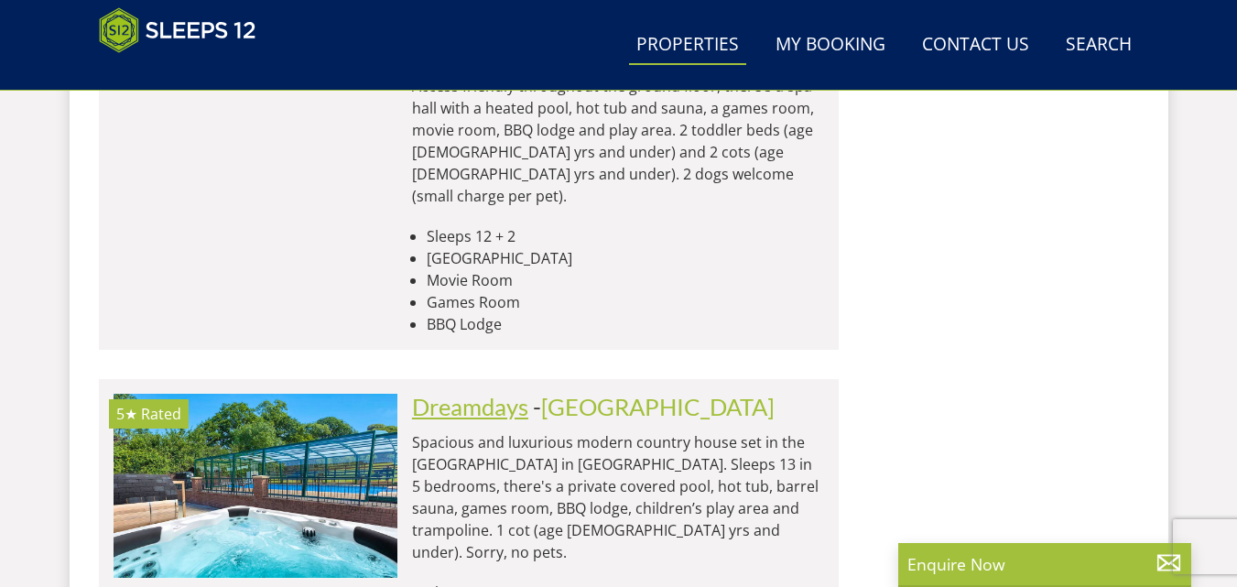
click at [464, 393] on link "Dreamdays" at bounding box center [470, 406] width 116 height 27
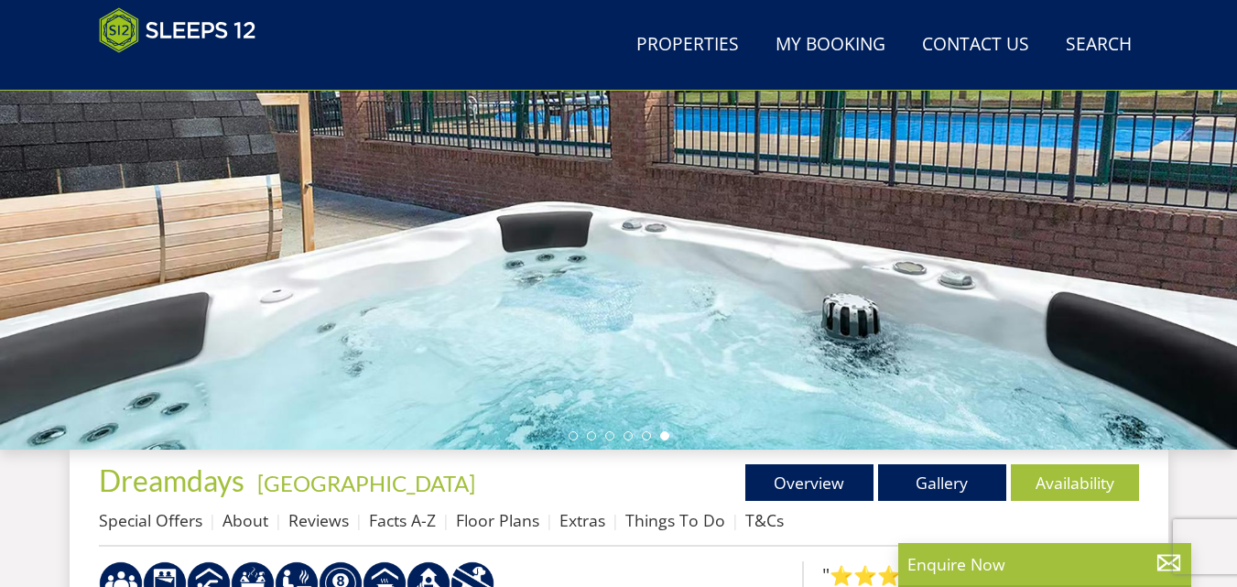
scroll to position [366, 0]
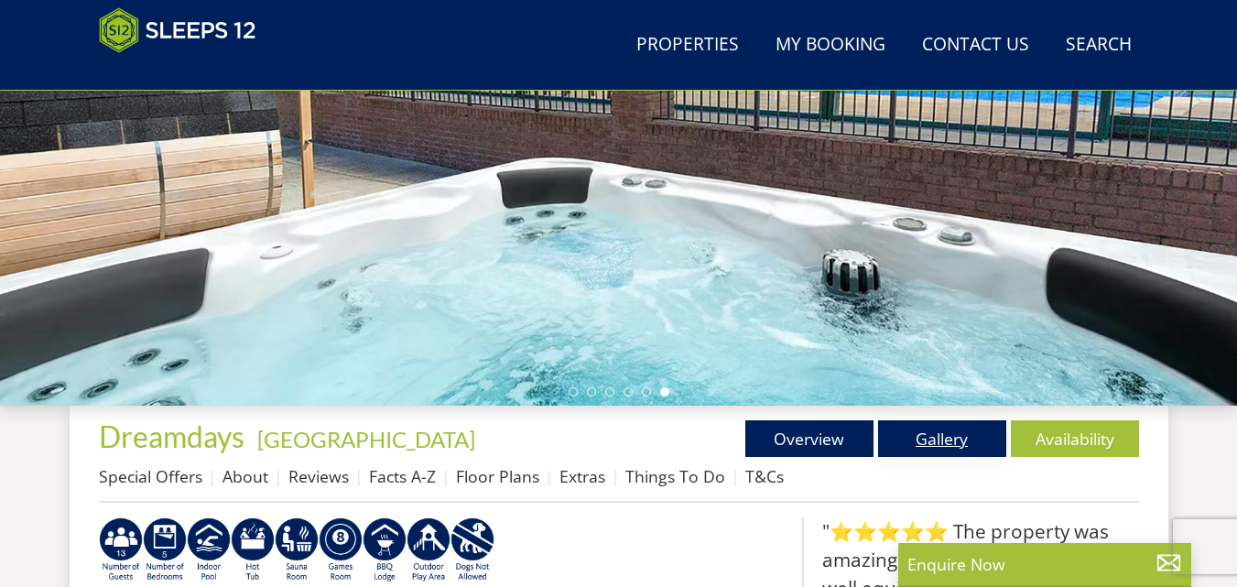
click at [948, 440] on link "Gallery" at bounding box center [942, 438] width 128 height 37
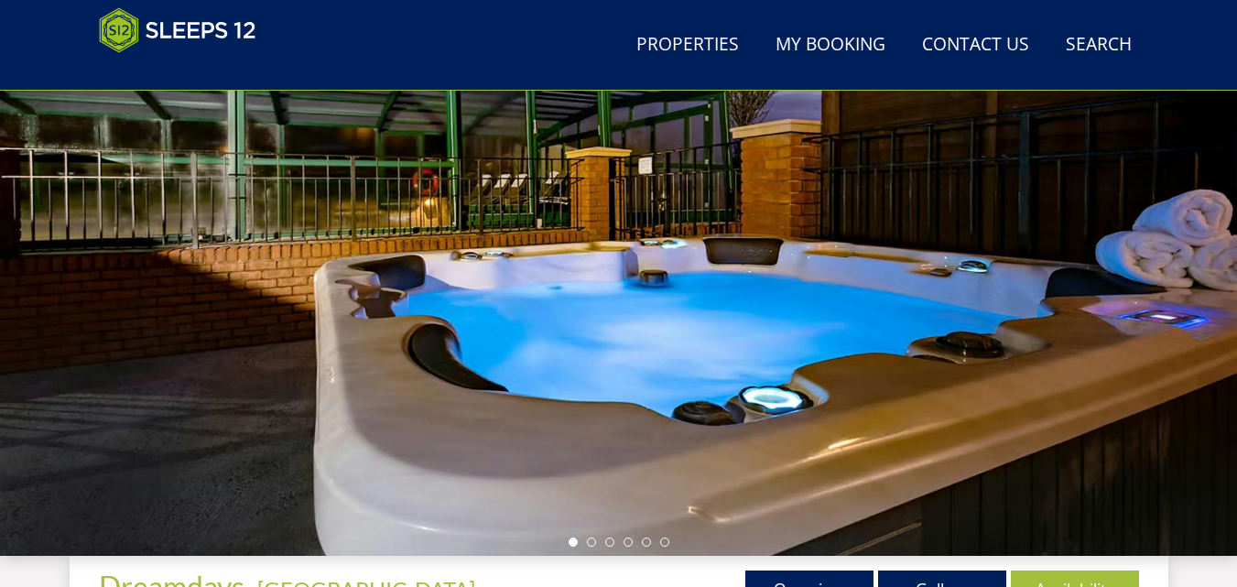
scroll to position [183, 0]
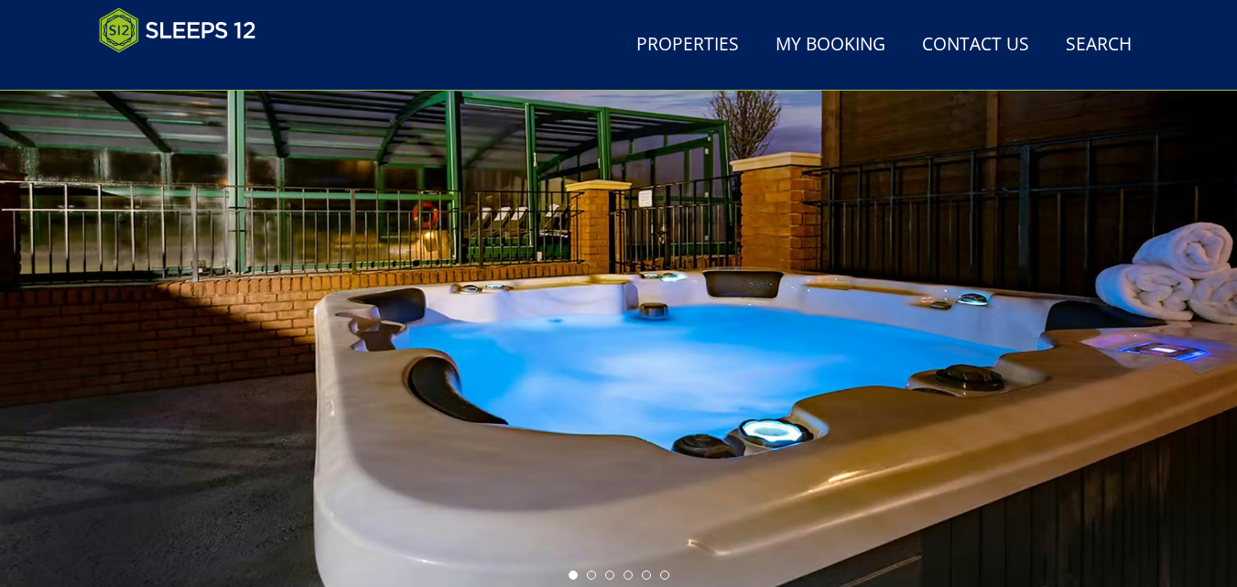
click at [1223, 327] on div at bounding box center [618, 268] width 1237 height 641
click at [41, 313] on div at bounding box center [618, 268] width 1237 height 641
click at [1233, 300] on div at bounding box center [618, 268] width 1237 height 641
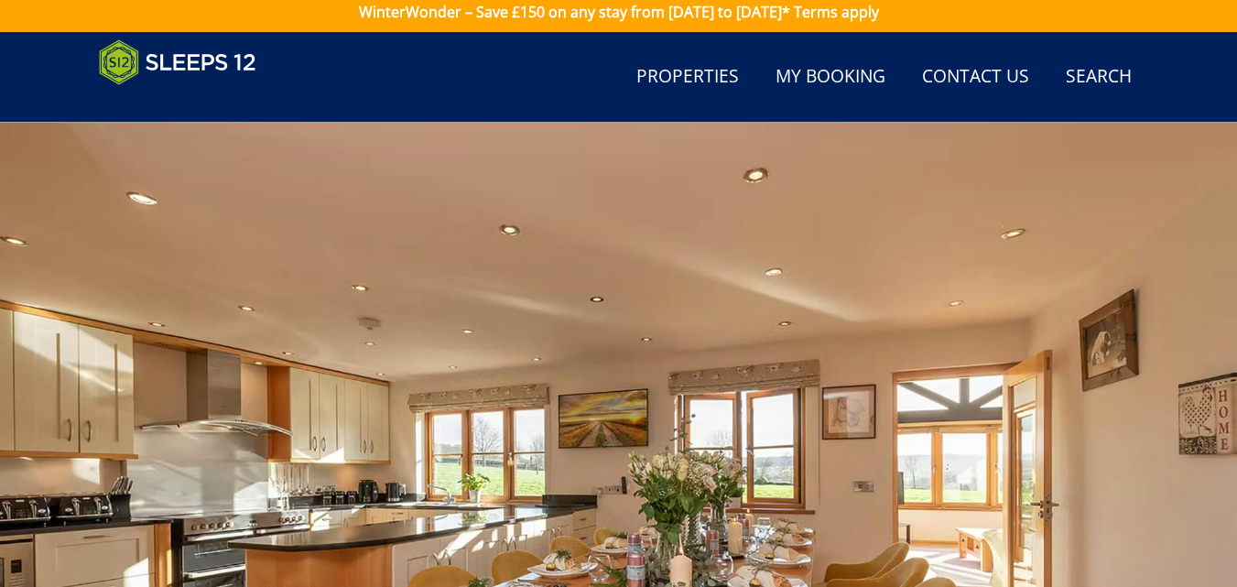
scroll to position [0, 0]
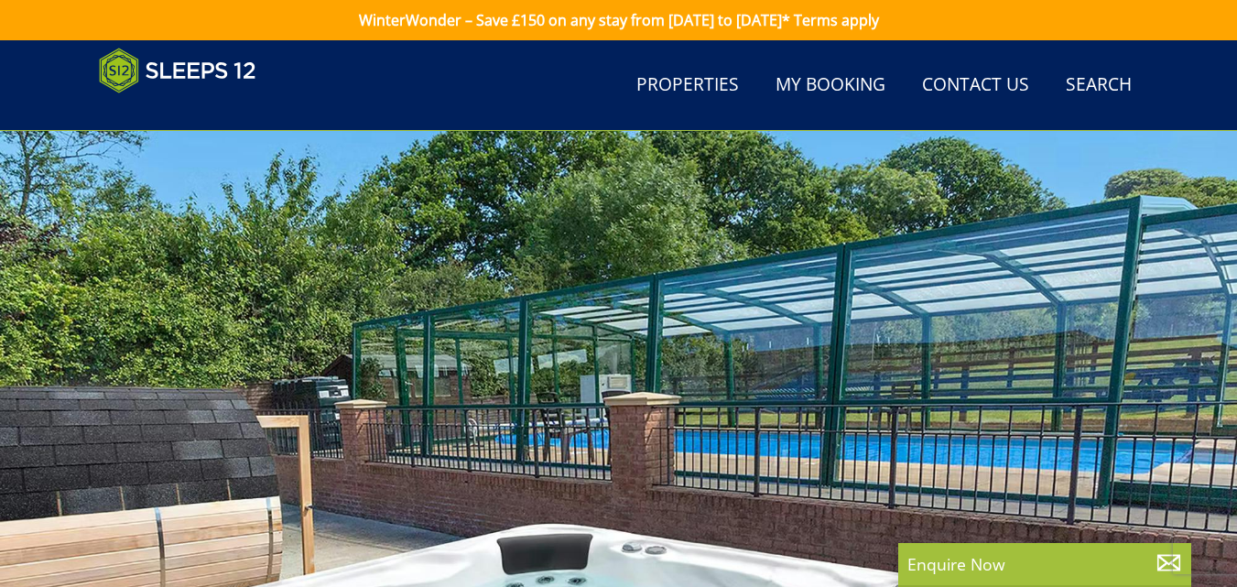
scroll to position [366, 0]
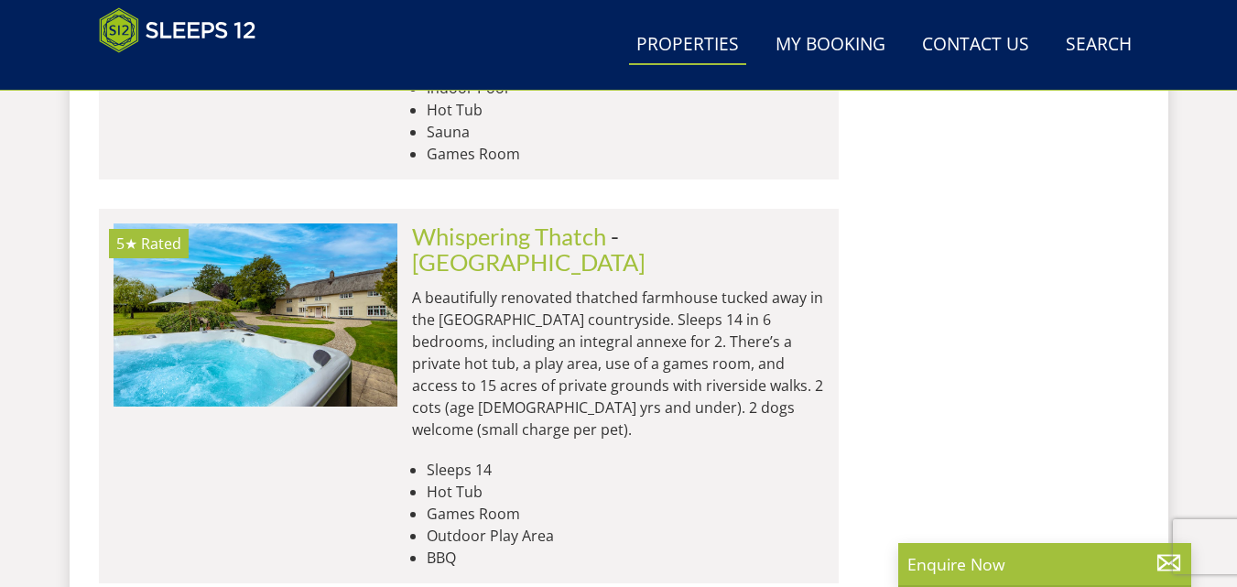
scroll to position [3770, 0]
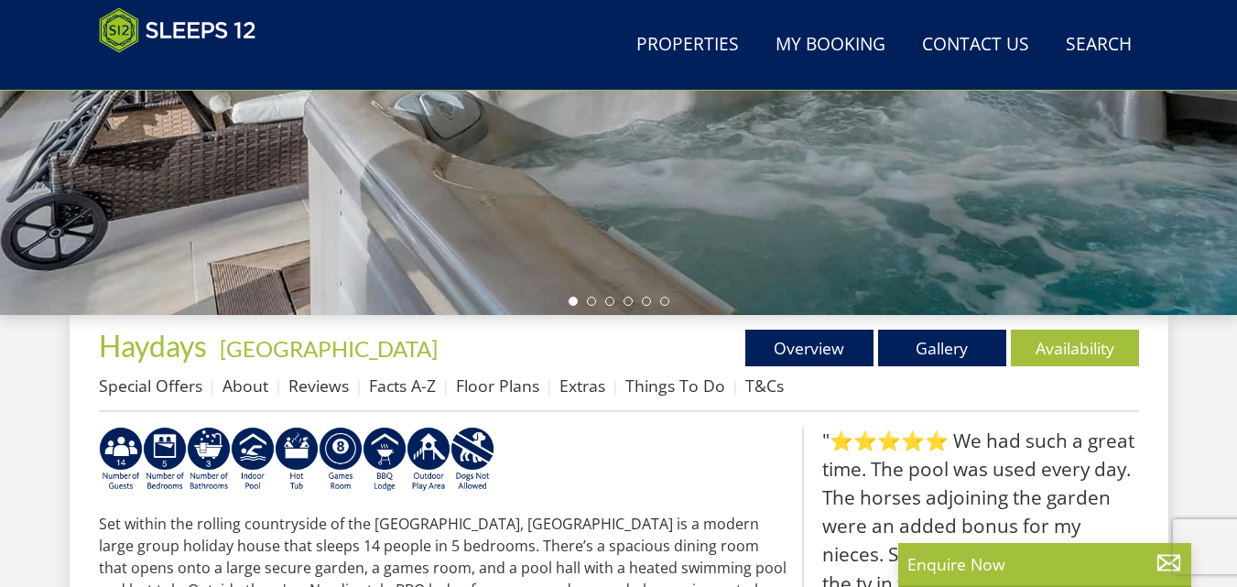
scroll to position [458, 0]
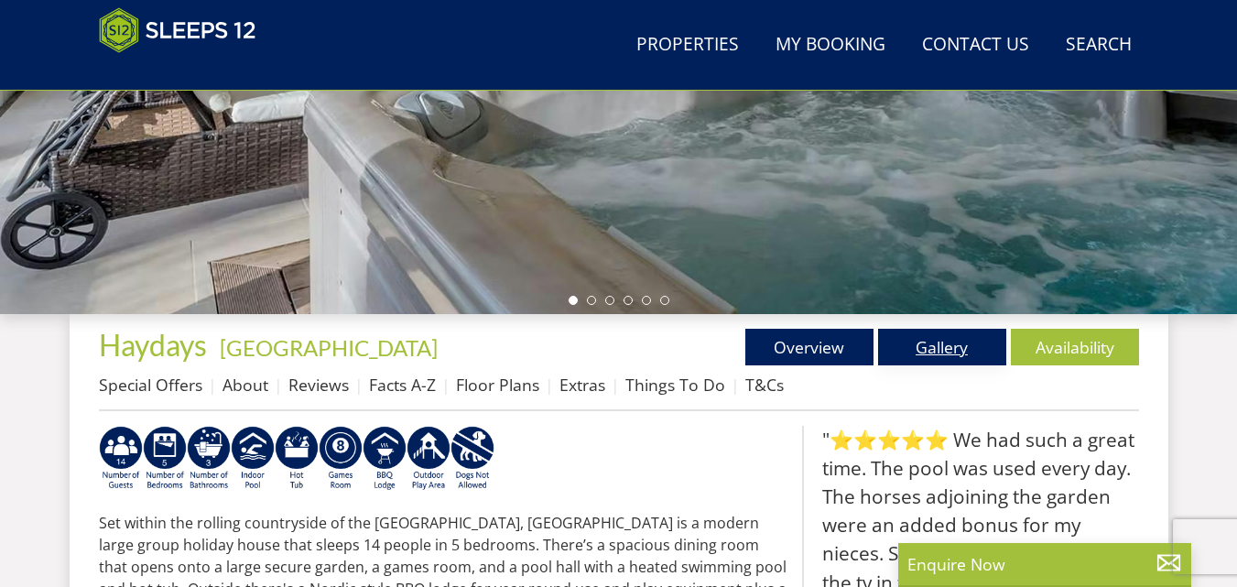
click at [947, 340] on link "Gallery" at bounding box center [942, 347] width 128 height 37
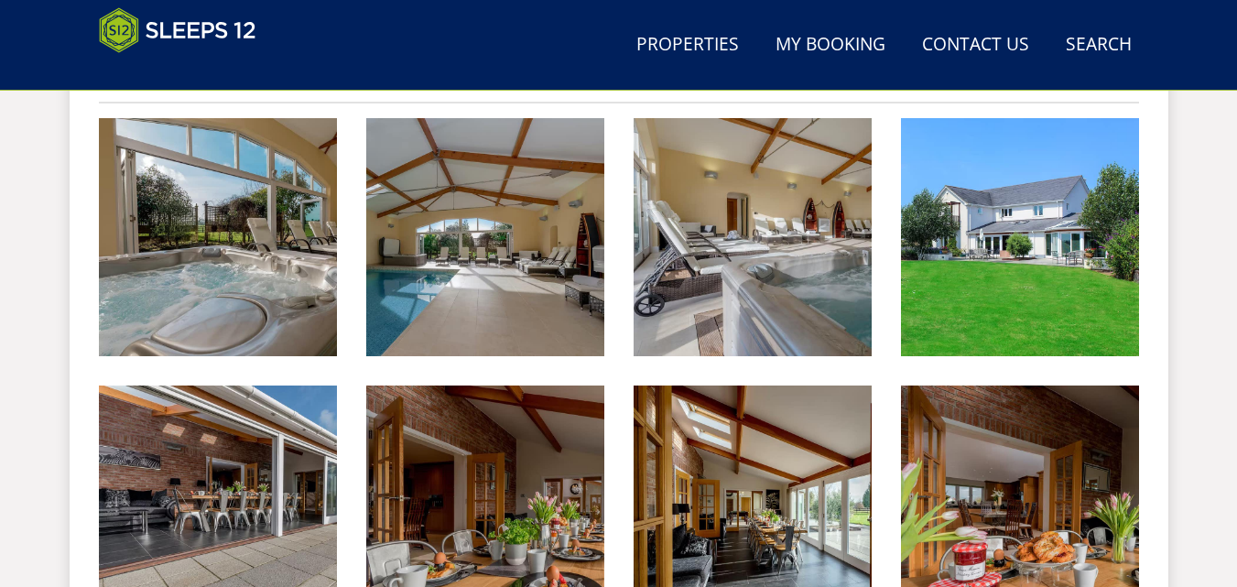
scroll to position [732, 0]
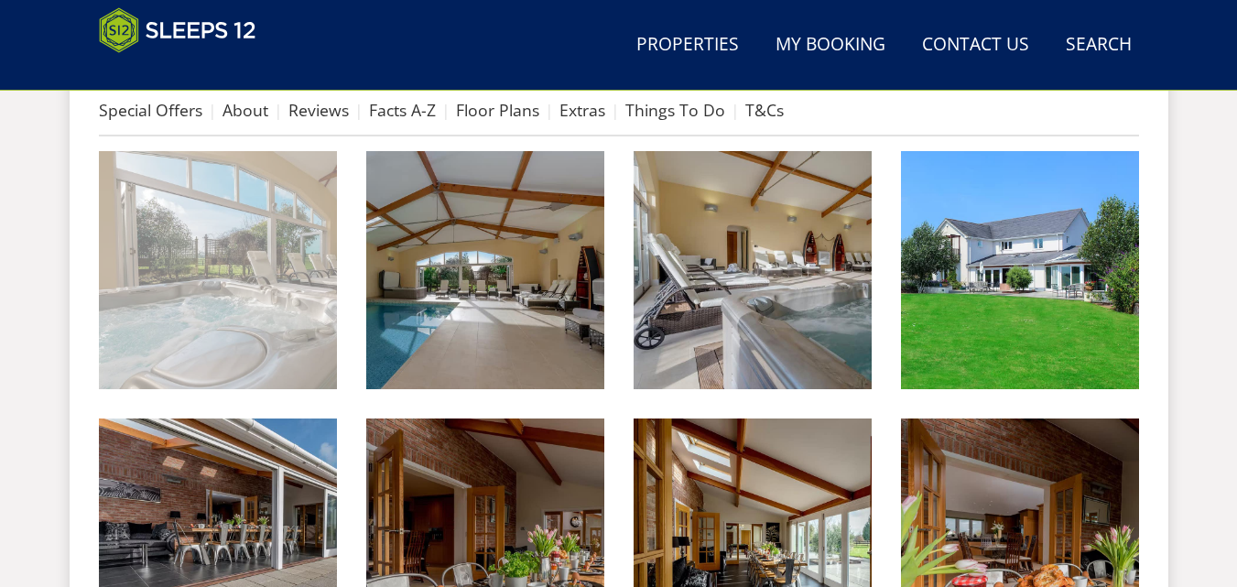
click at [227, 256] on img at bounding box center [218, 270] width 238 height 238
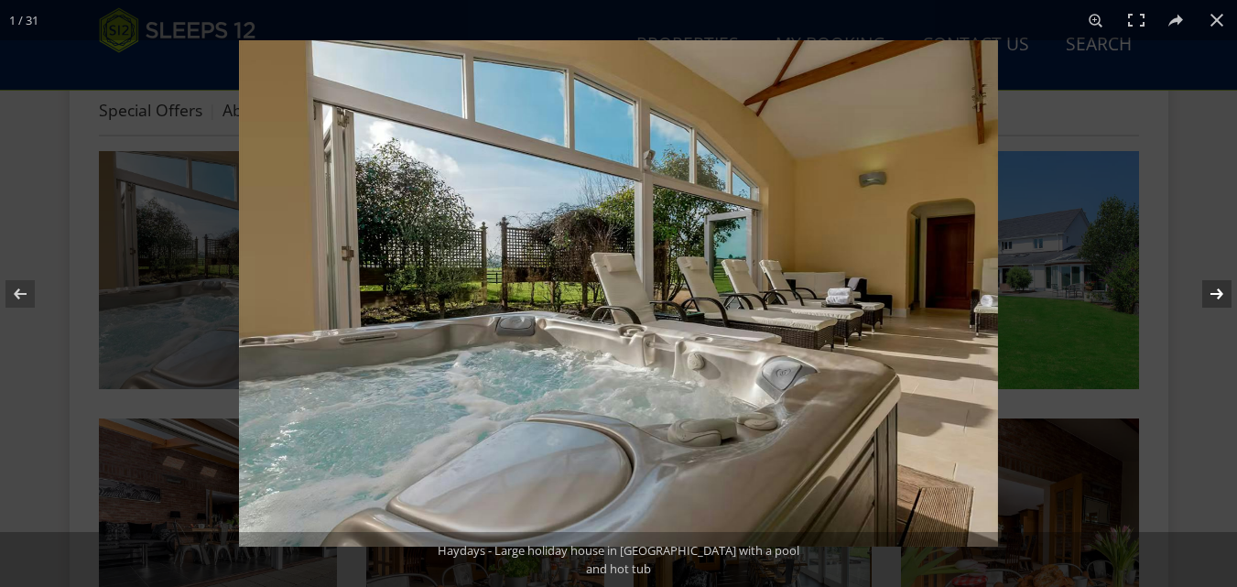
click at [1217, 291] on button at bounding box center [1205, 294] width 64 height 92
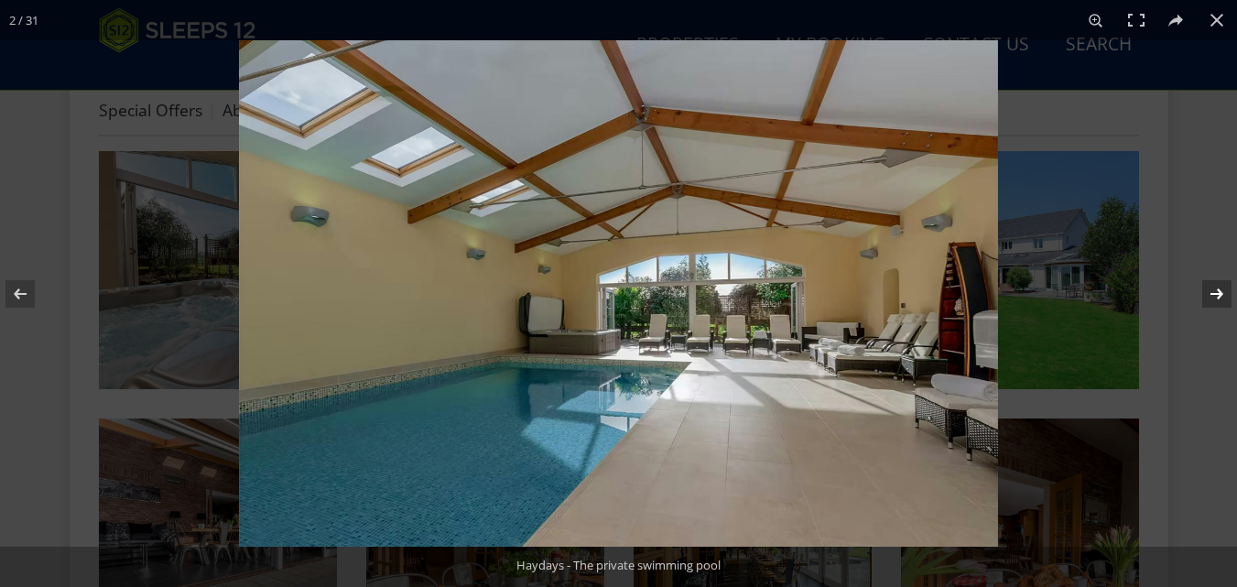
click at [1217, 291] on button at bounding box center [1205, 294] width 64 height 92
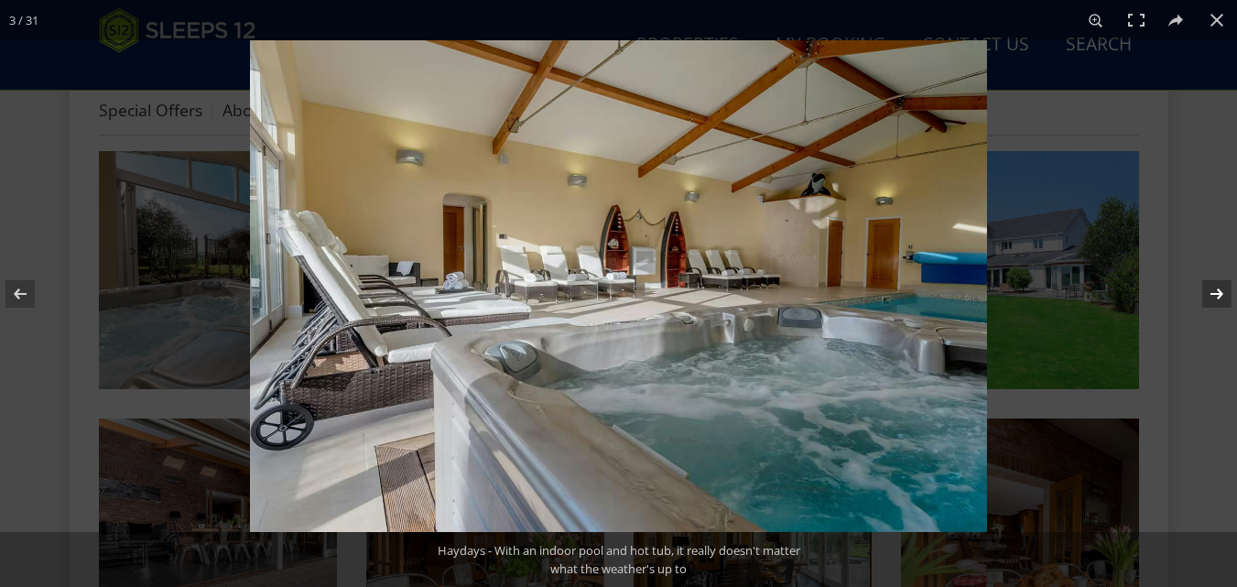
click at [1217, 291] on button at bounding box center [1205, 294] width 64 height 92
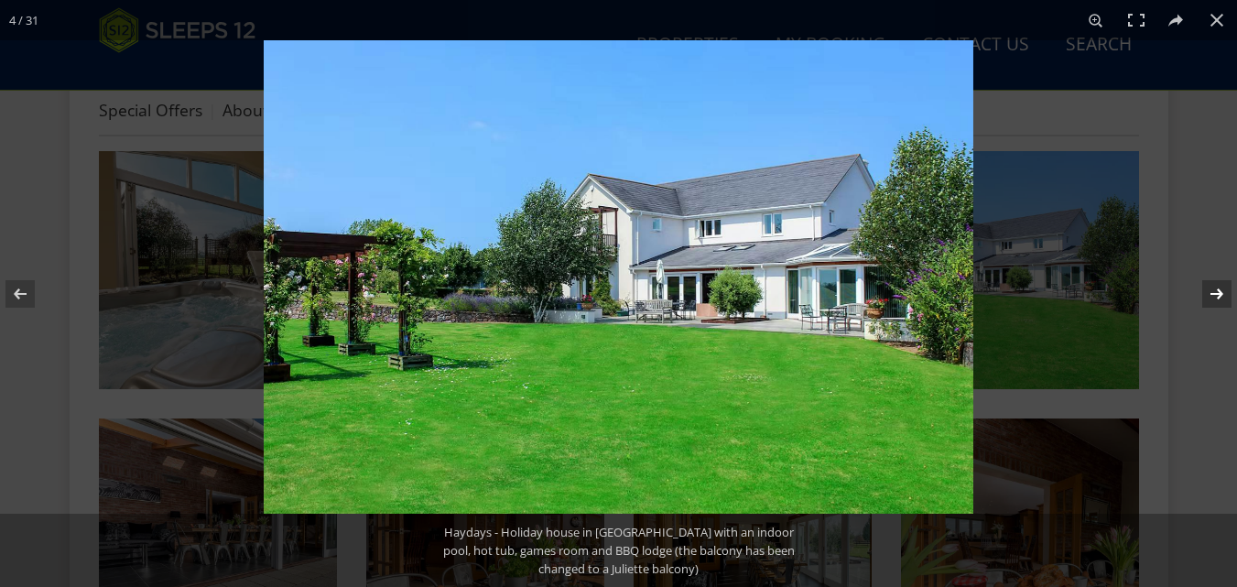
click at [1217, 291] on button at bounding box center [1205, 294] width 64 height 92
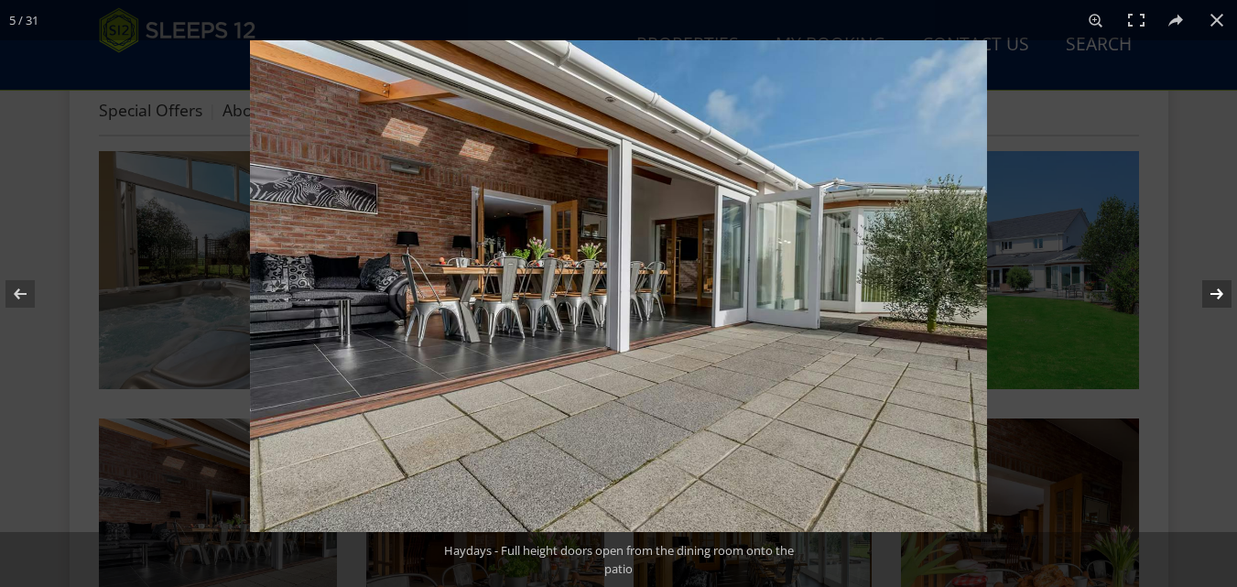
click at [1217, 291] on button at bounding box center [1205, 294] width 64 height 92
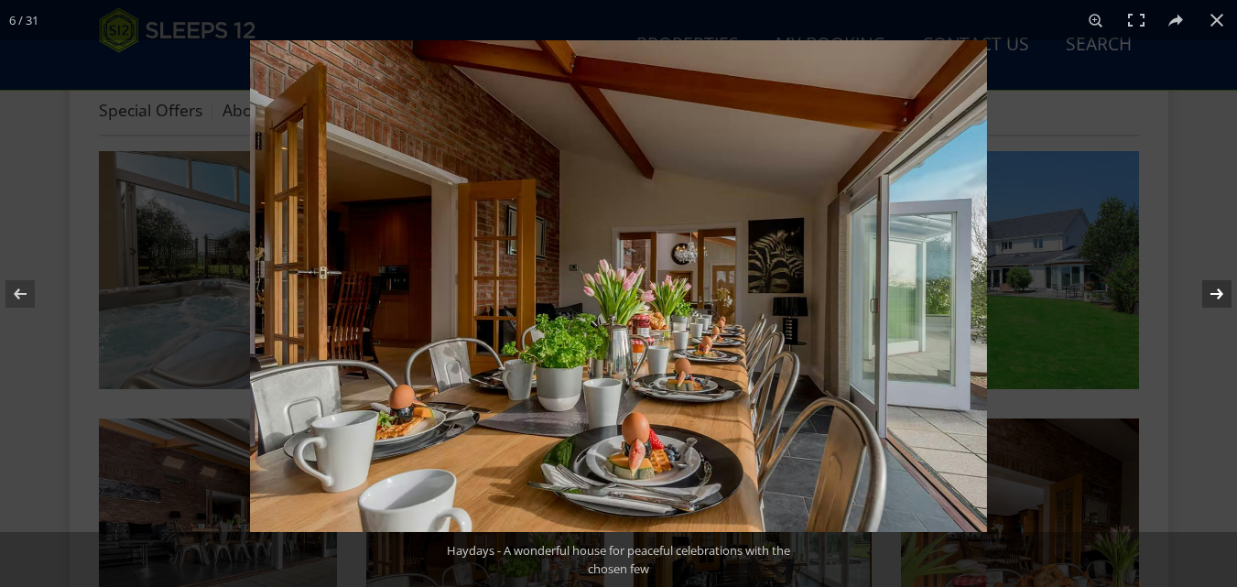
click at [1217, 291] on button at bounding box center [1205, 294] width 64 height 92
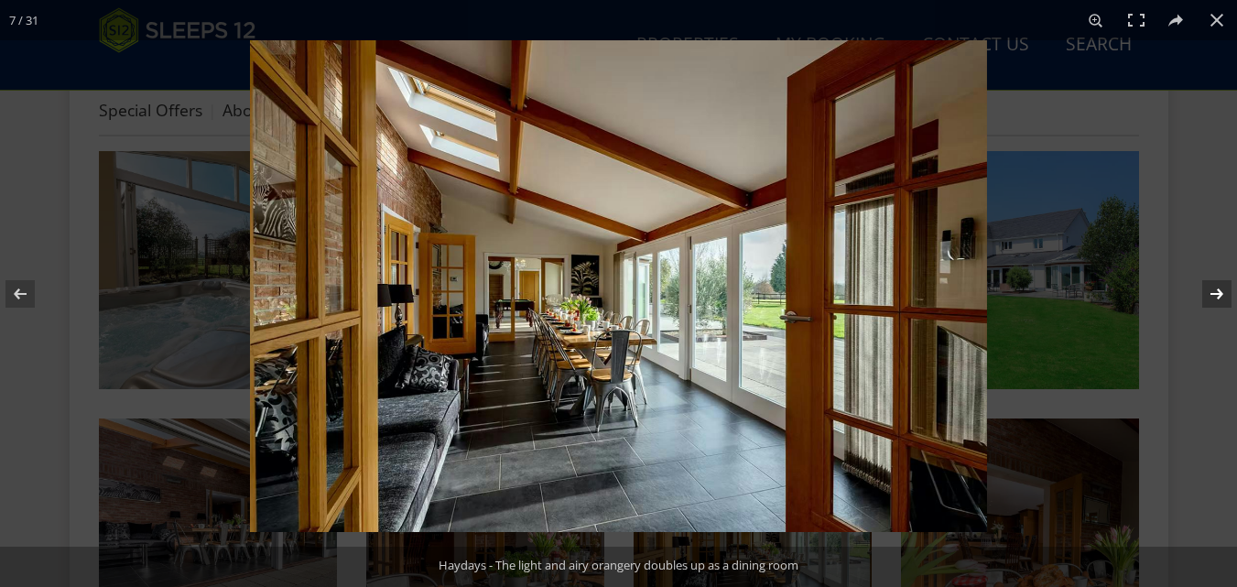
click at [1217, 291] on button at bounding box center [1205, 294] width 64 height 92
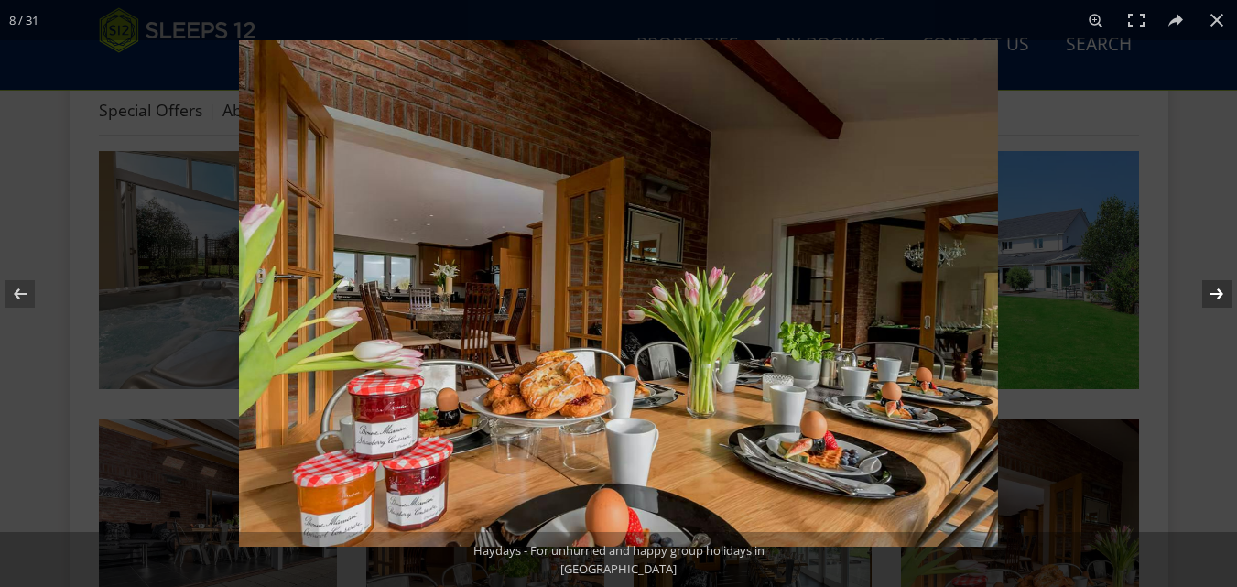
click at [1217, 291] on button at bounding box center [1205, 294] width 64 height 92
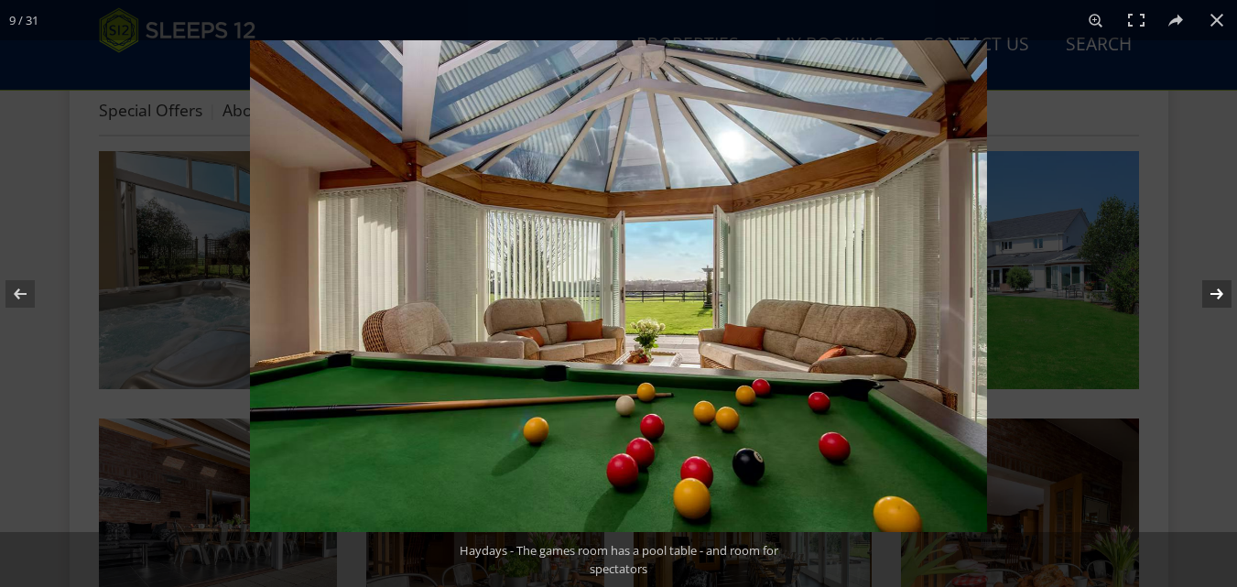
click at [1217, 291] on button at bounding box center [1205, 294] width 64 height 92
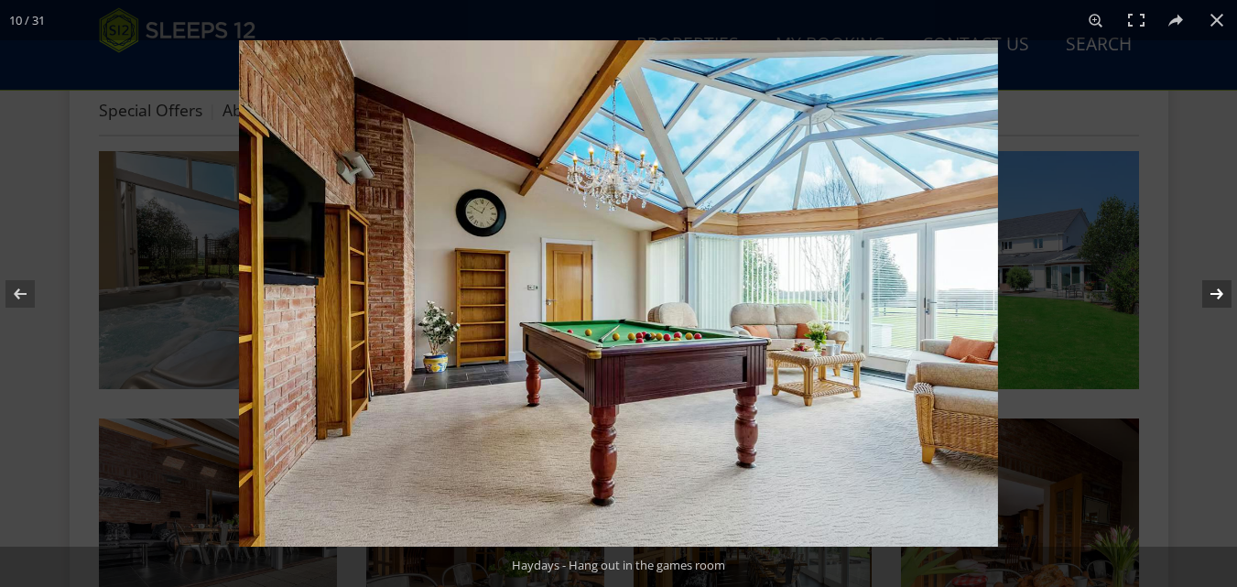
click at [1217, 291] on button at bounding box center [1205, 294] width 64 height 92
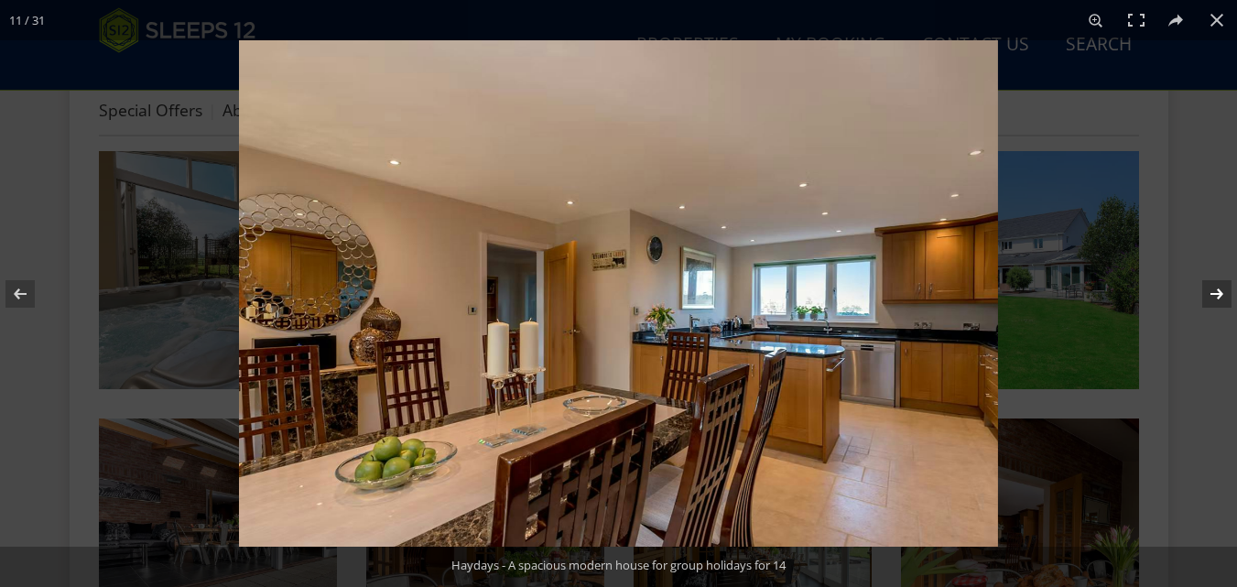
click at [1217, 291] on button at bounding box center [1205, 294] width 64 height 92
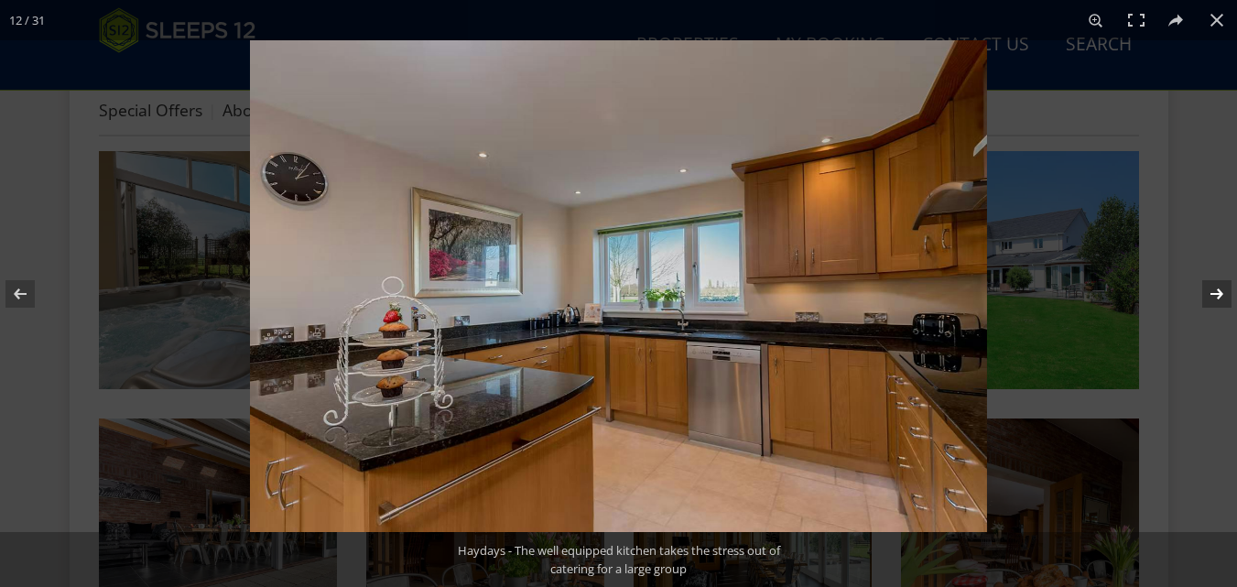
click at [1217, 291] on button at bounding box center [1205, 294] width 64 height 92
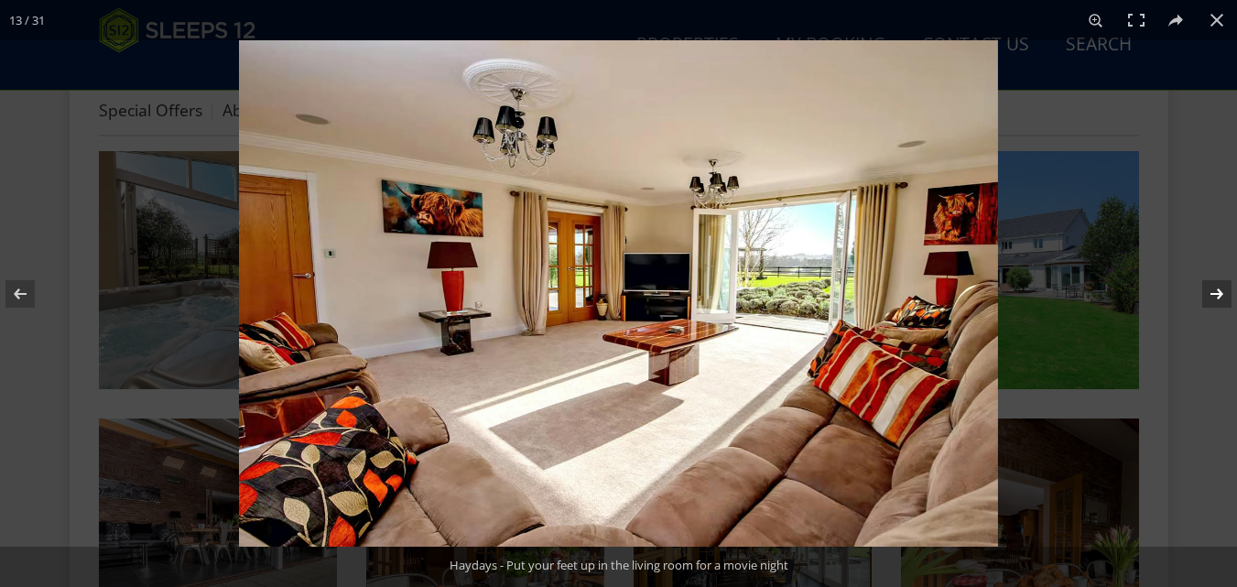
click at [1217, 291] on button at bounding box center [1205, 294] width 64 height 92
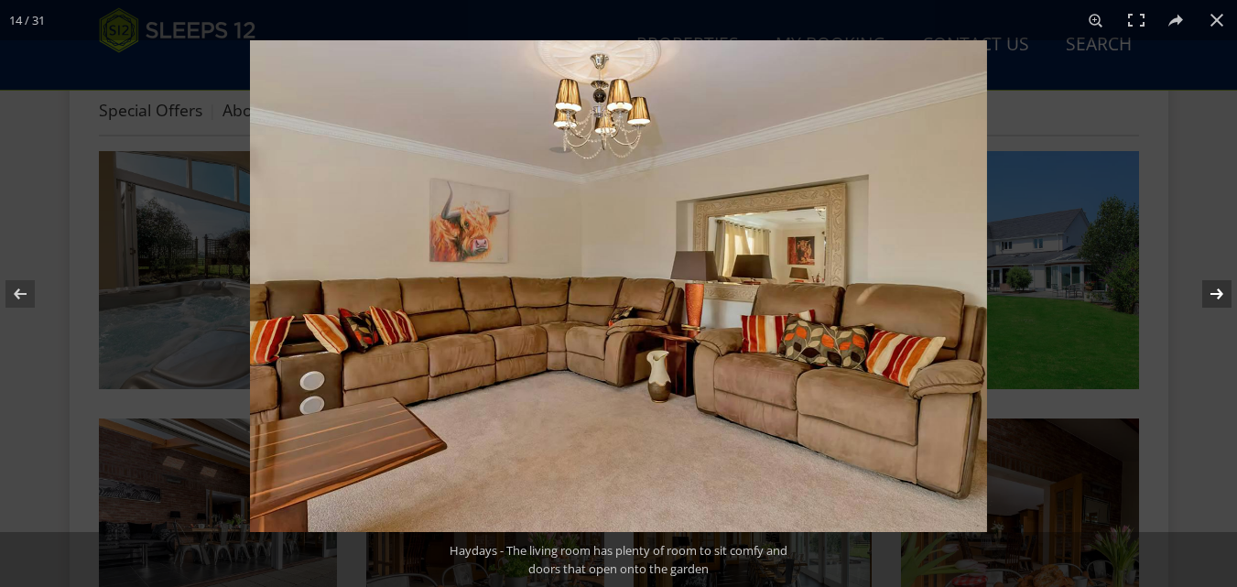
click at [1217, 291] on button at bounding box center [1205, 294] width 64 height 92
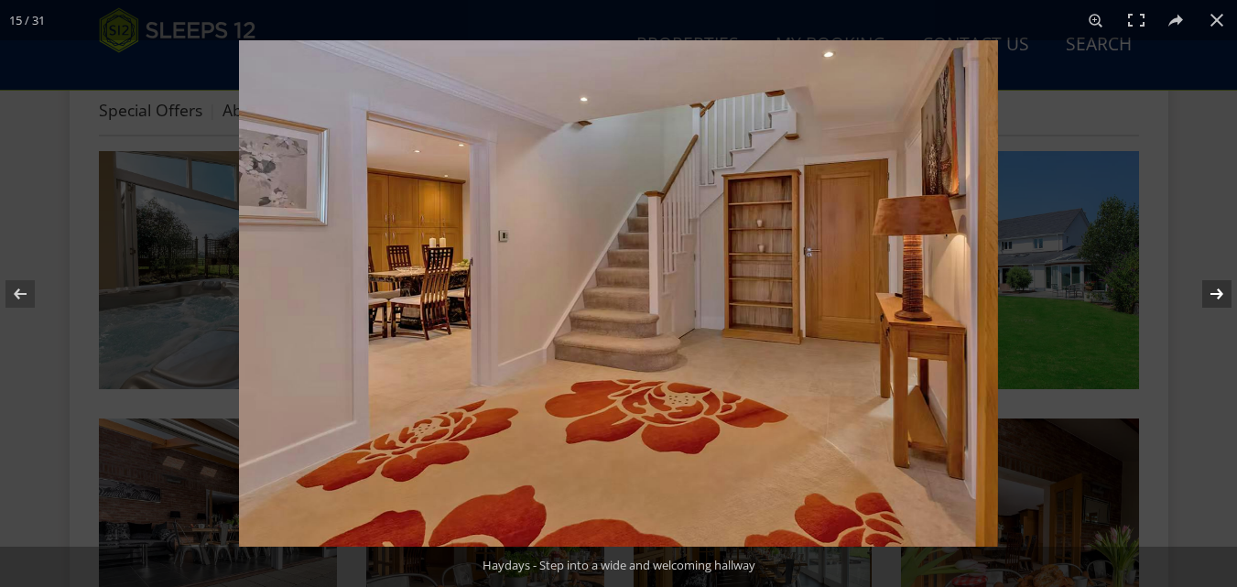
click at [1217, 291] on button at bounding box center [1205, 294] width 64 height 92
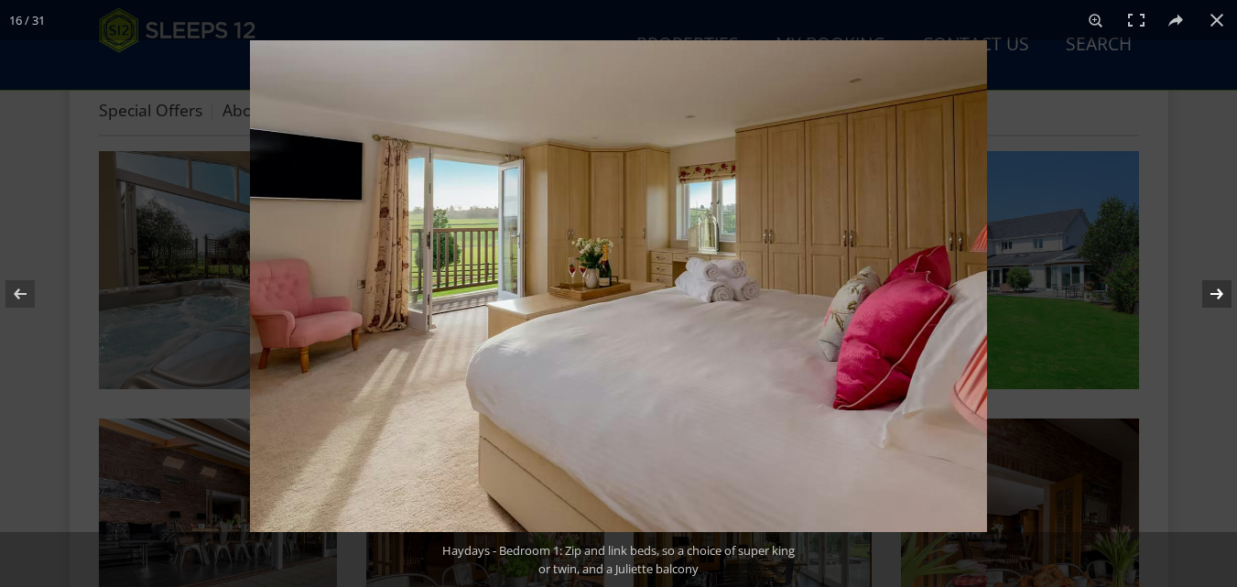
click at [1217, 291] on button at bounding box center [1205, 294] width 64 height 92
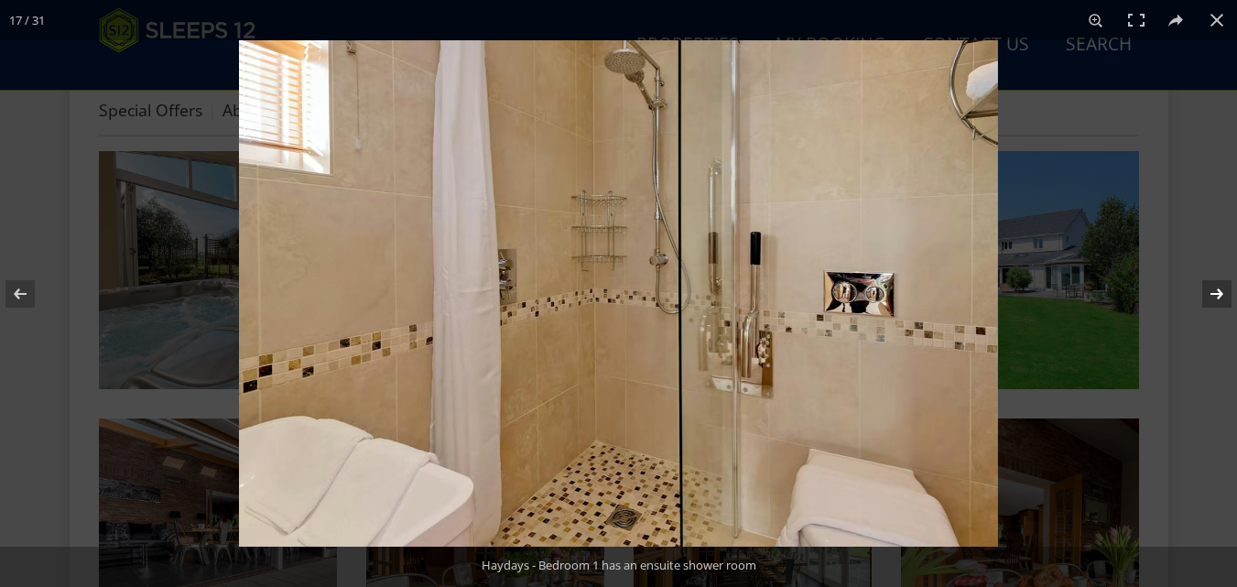
click at [1217, 291] on button at bounding box center [1205, 294] width 64 height 92
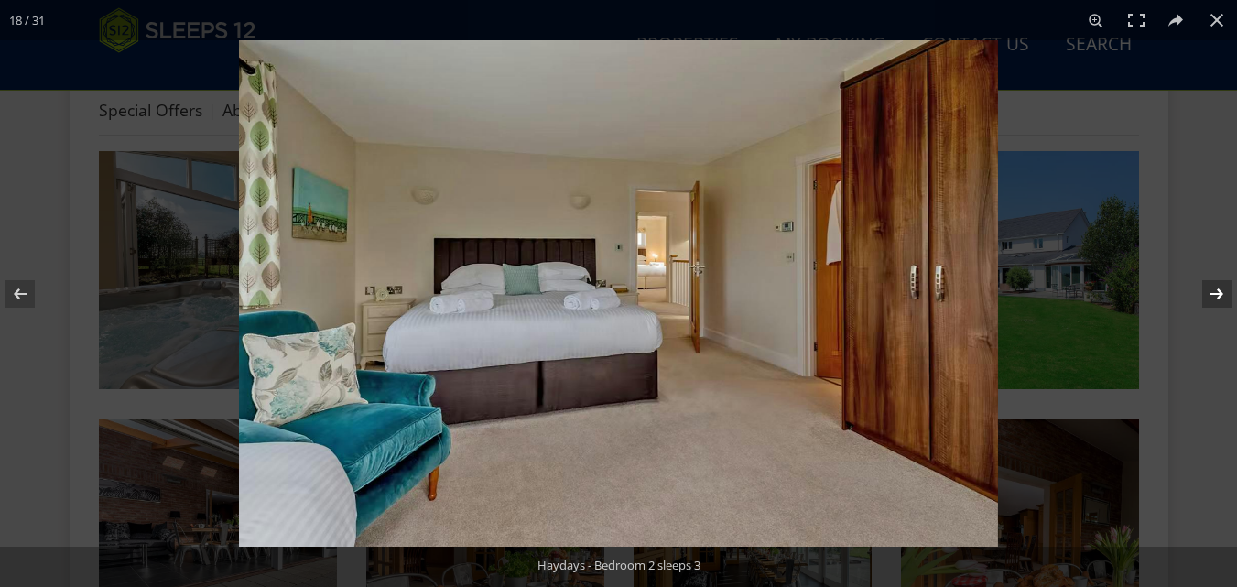
click at [1217, 291] on button at bounding box center [1205, 294] width 64 height 92
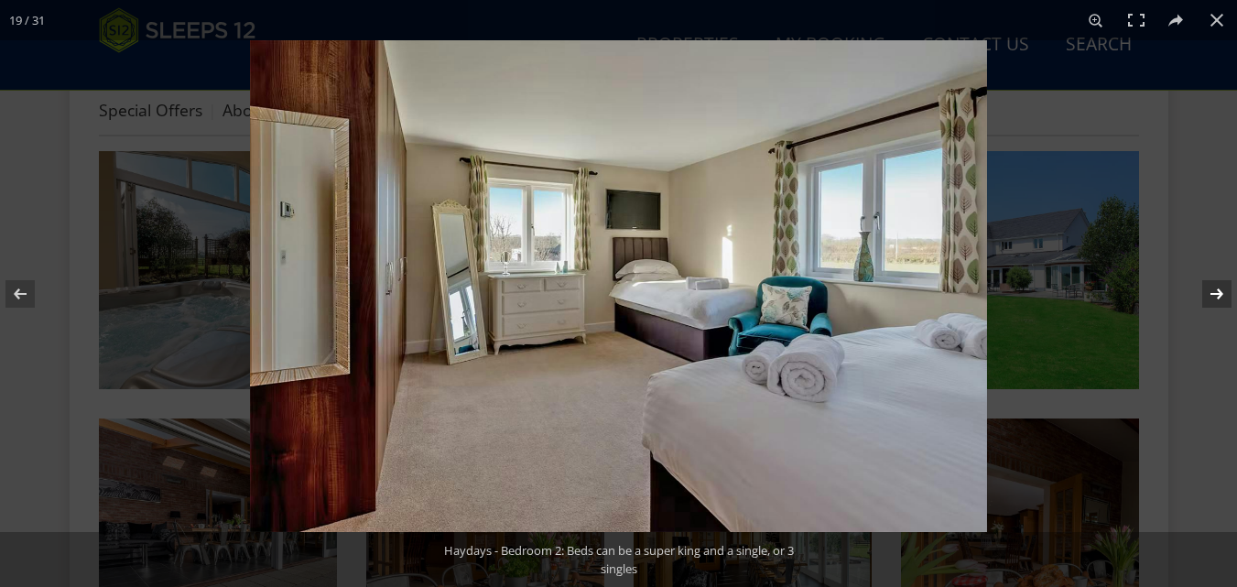
click at [1217, 291] on button at bounding box center [1205, 294] width 64 height 92
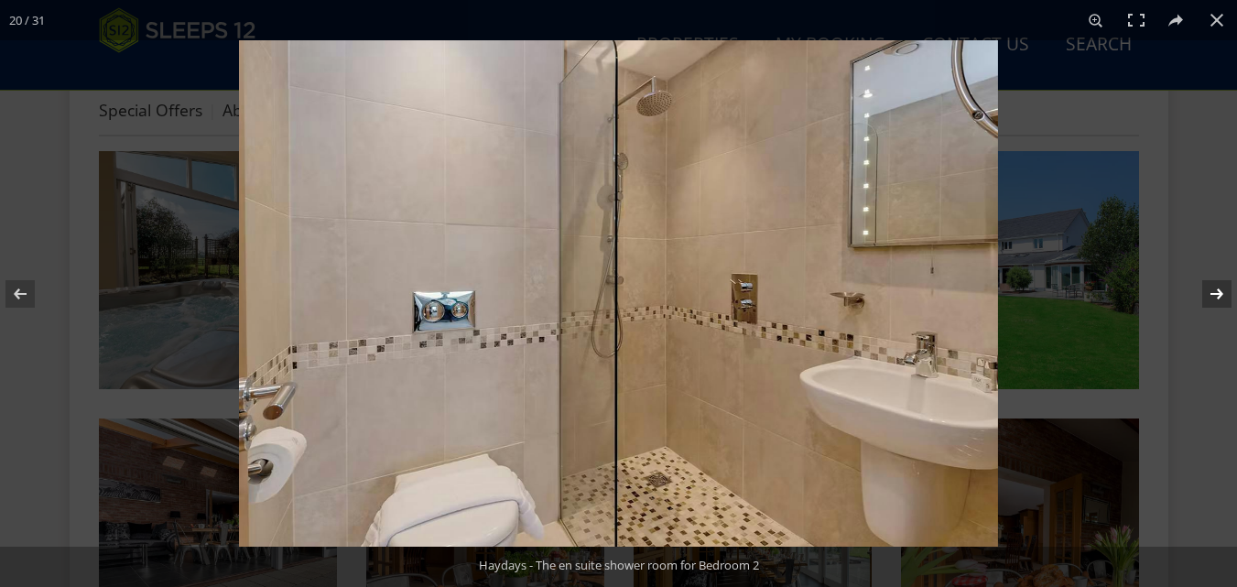
click at [1217, 291] on button at bounding box center [1205, 294] width 64 height 92
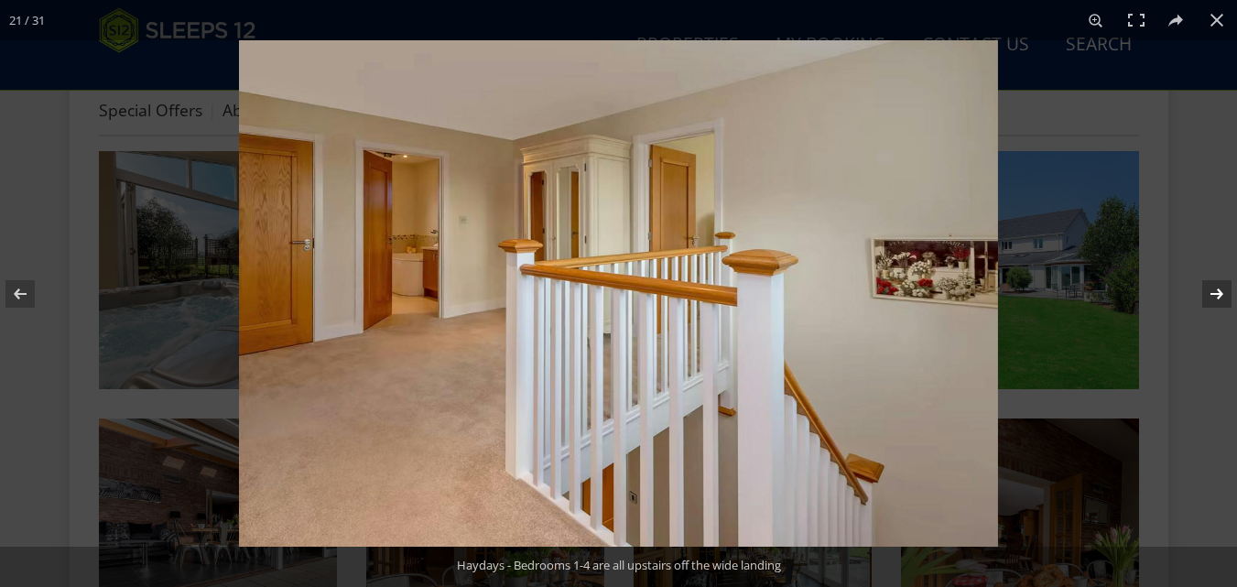
click at [1217, 291] on button at bounding box center [1205, 294] width 64 height 92
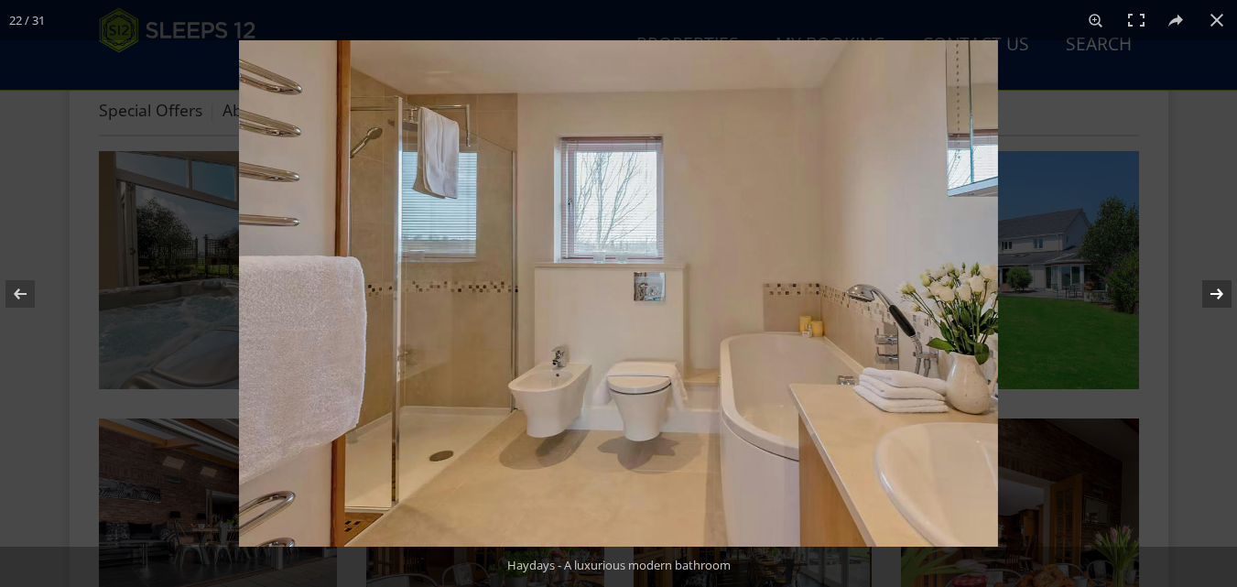
click at [1217, 291] on button at bounding box center [1205, 294] width 64 height 92
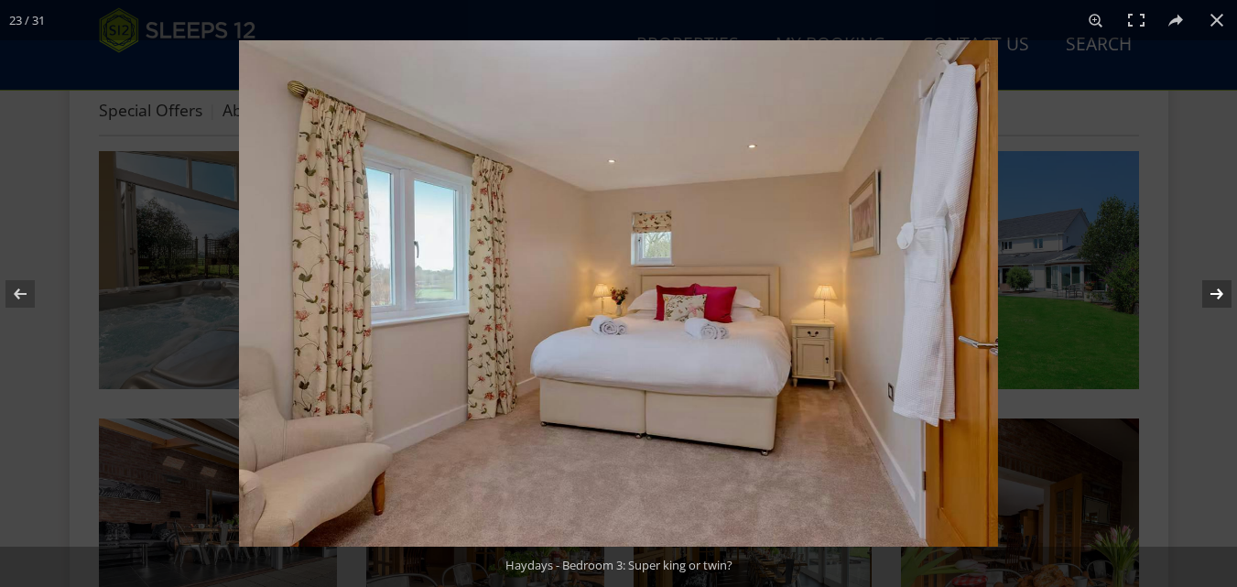
click at [1217, 291] on button at bounding box center [1205, 294] width 64 height 92
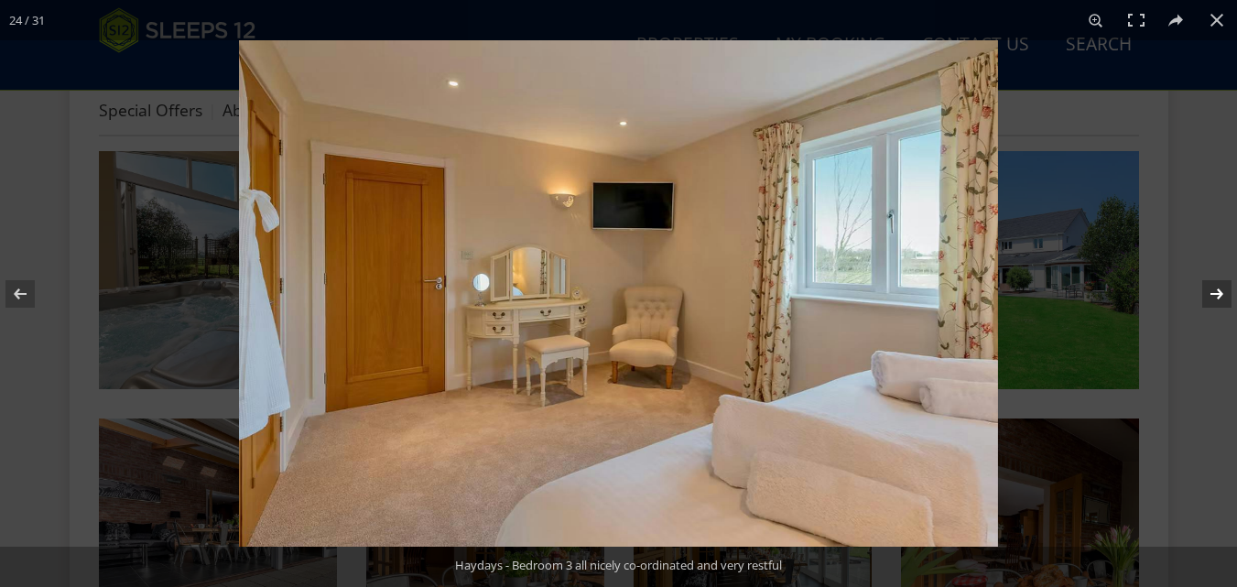
click at [1217, 291] on button at bounding box center [1205, 294] width 64 height 92
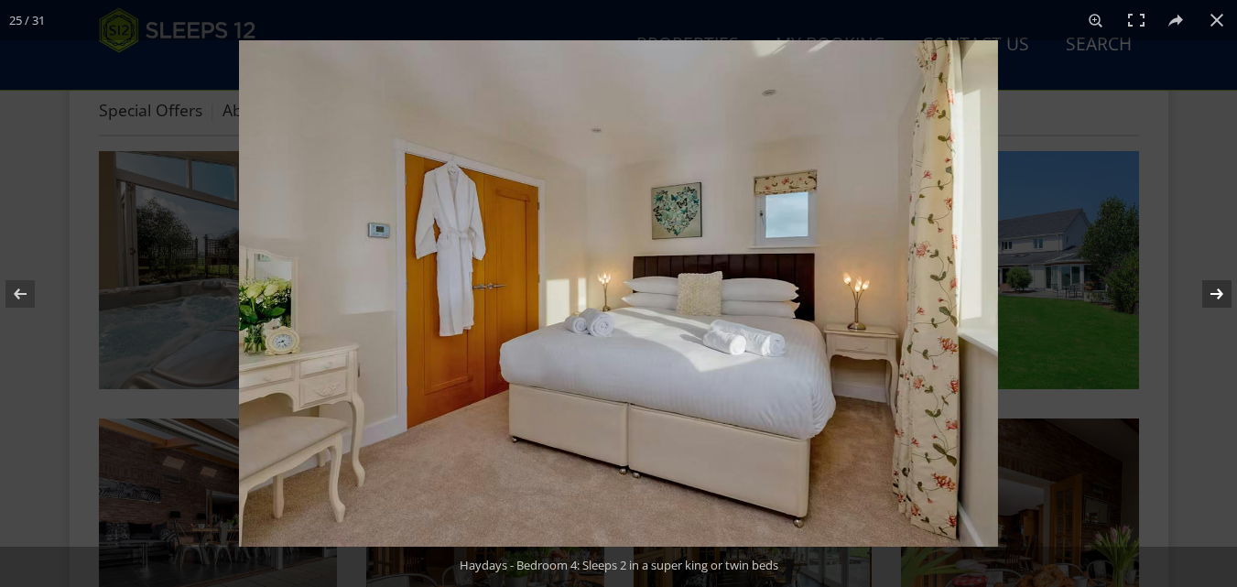
click at [1217, 291] on button at bounding box center [1205, 294] width 64 height 92
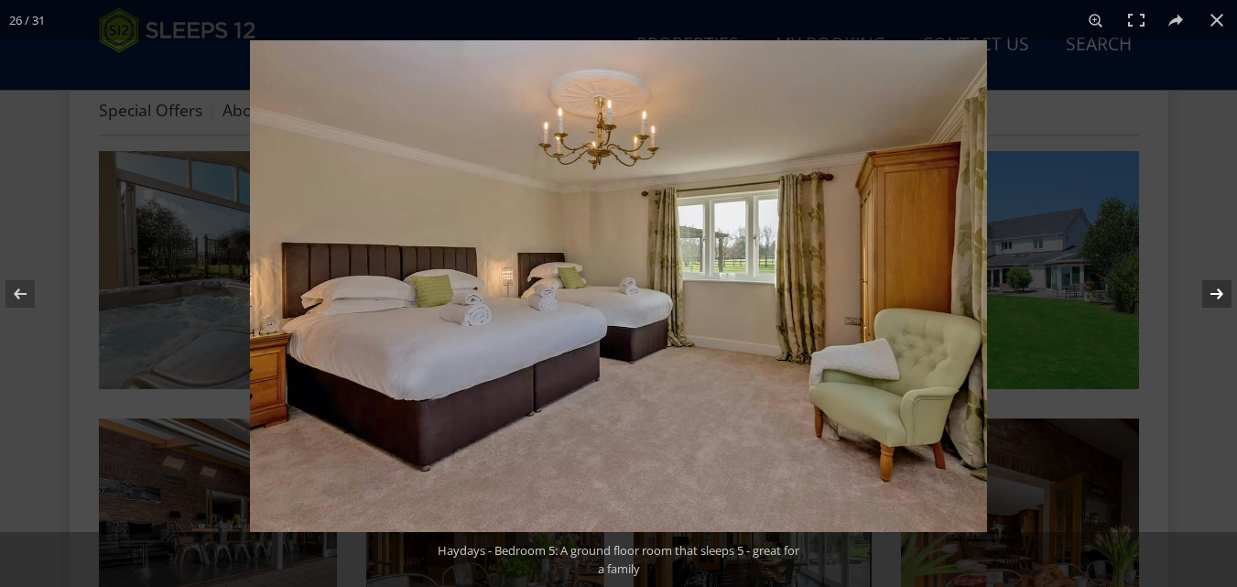
click at [1217, 291] on button at bounding box center [1205, 294] width 64 height 92
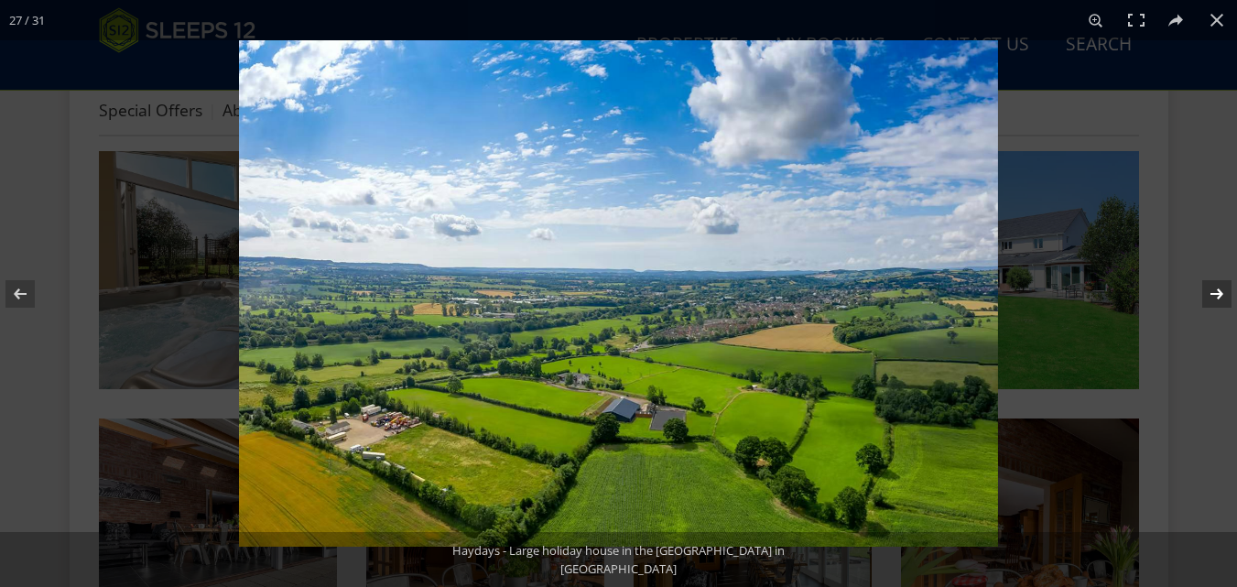
click at [1217, 291] on button at bounding box center [1205, 294] width 64 height 92
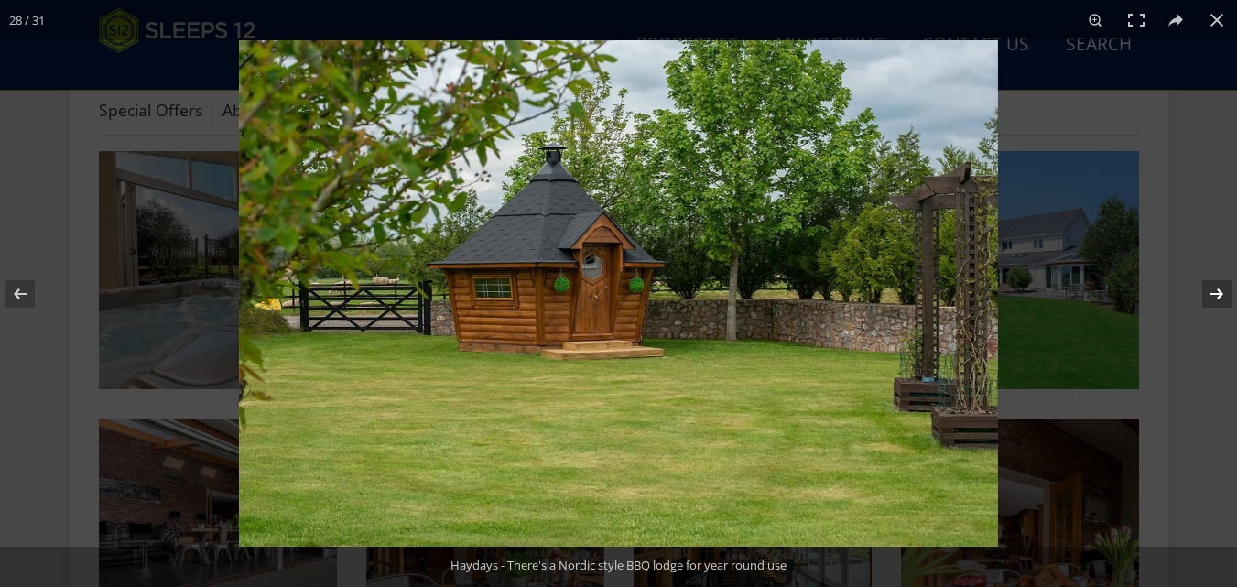
click at [1217, 291] on button at bounding box center [1205, 294] width 64 height 92
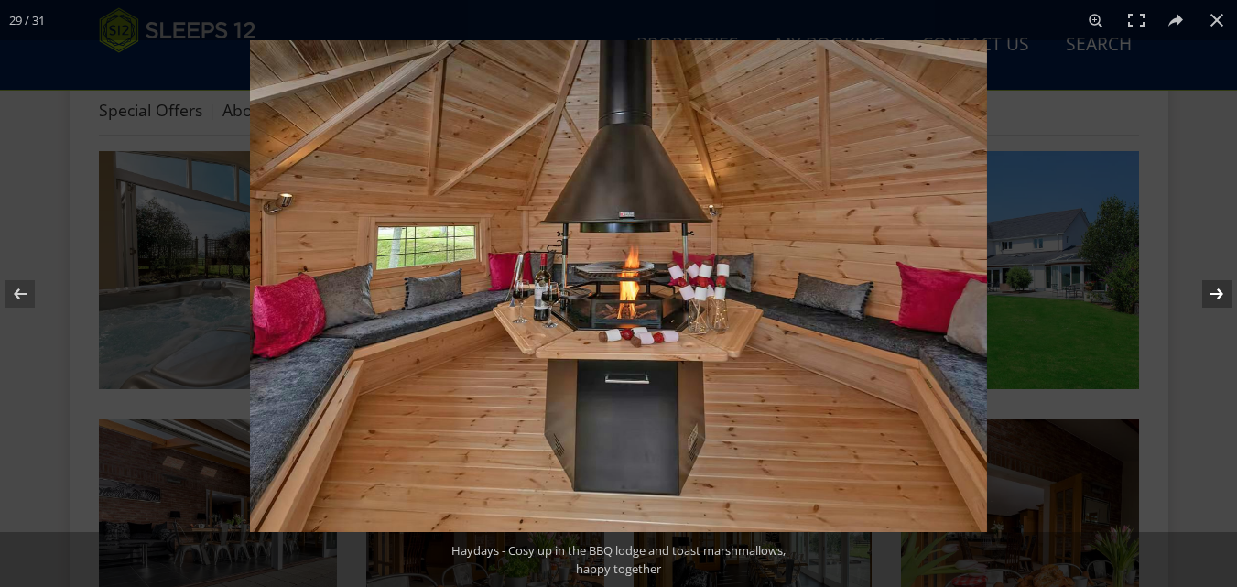
click at [1217, 291] on button at bounding box center [1205, 294] width 64 height 92
